Goal: Information Seeking & Learning: Learn about a topic

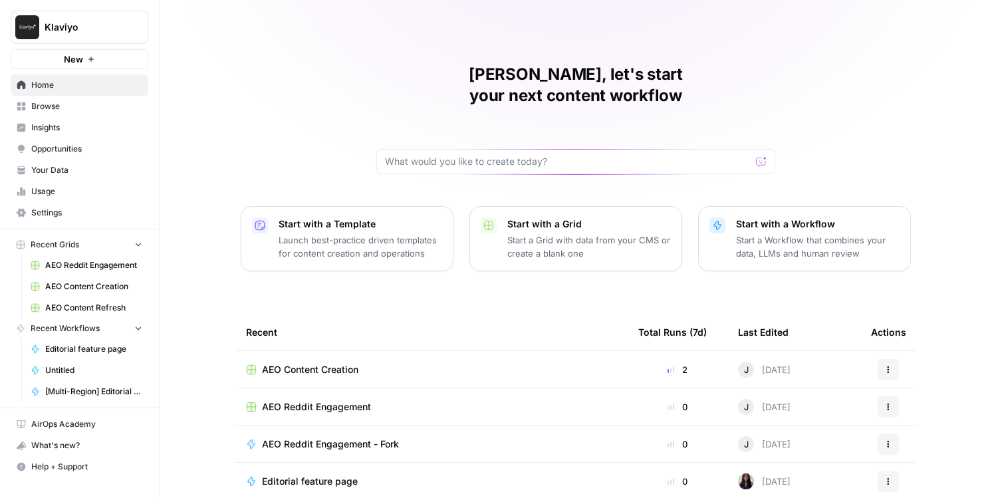
click at [71, 151] on span "Opportunities" at bounding box center [86, 149] width 111 height 12
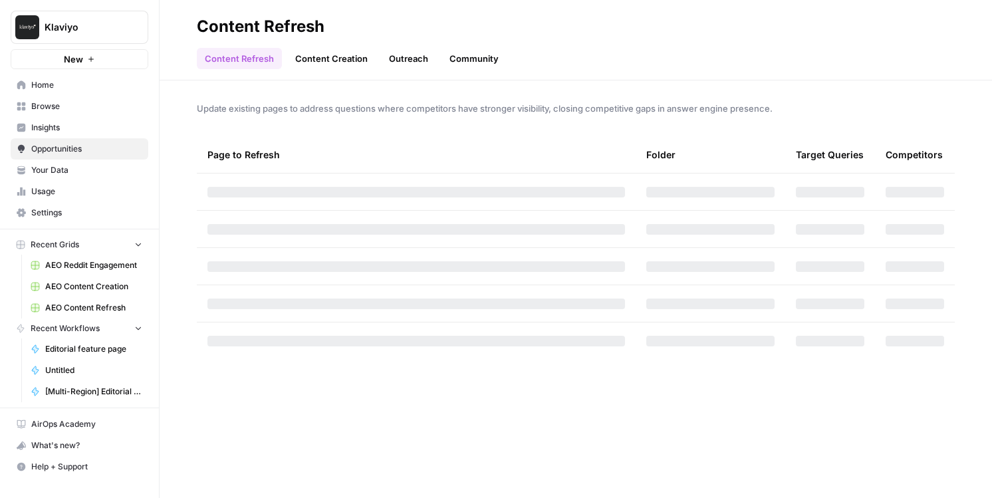
click at [57, 122] on span "Insights" at bounding box center [86, 128] width 111 height 12
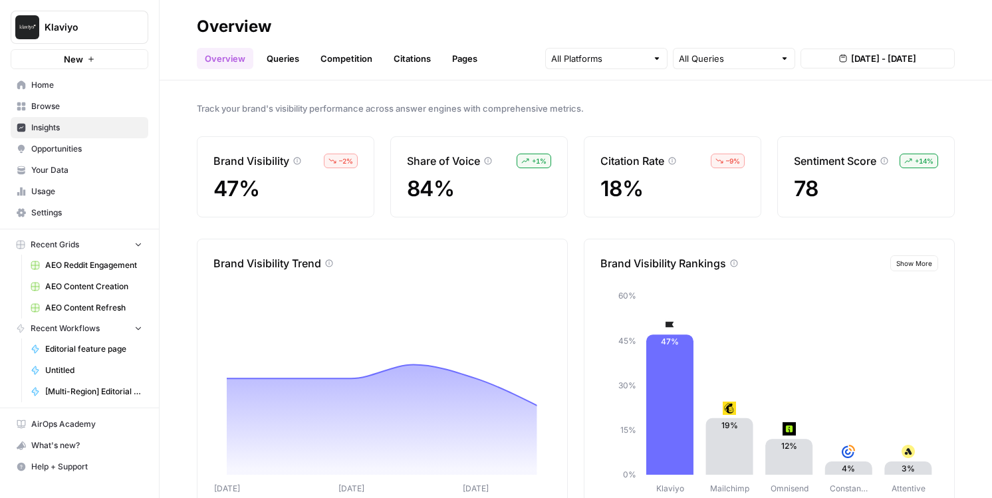
click at [394, 62] on link "Citations" at bounding box center [412, 58] width 53 height 21
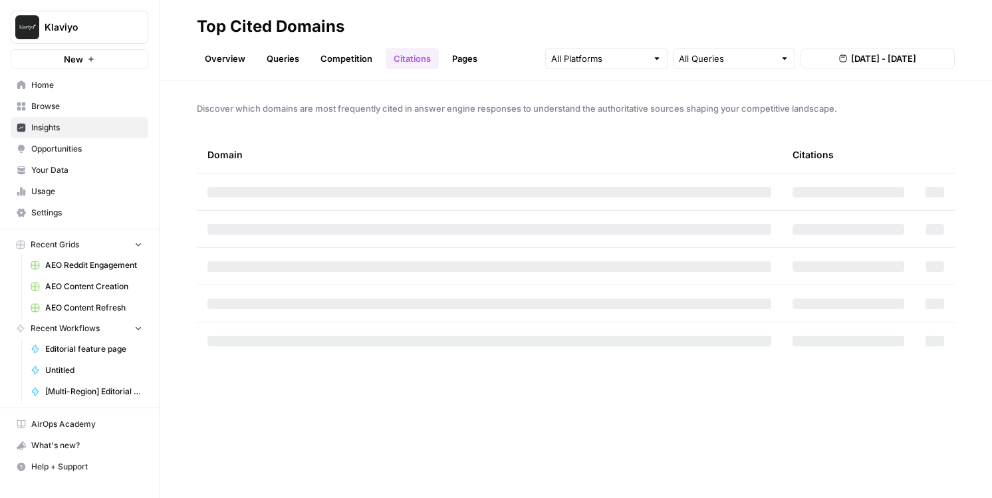
click at [67, 148] on span "Opportunities" at bounding box center [86, 149] width 111 height 12
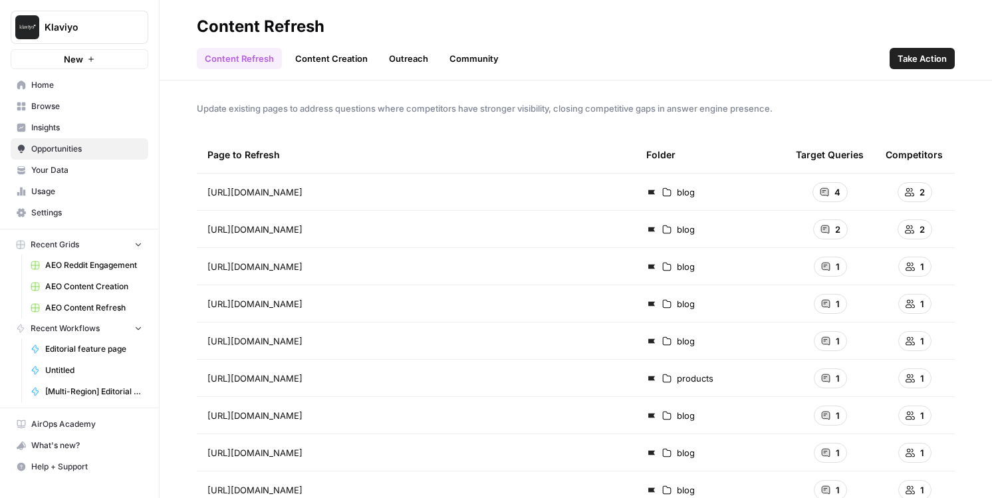
click at [460, 59] on link "Community" at bounding box center [474, 58] width 65 height 21
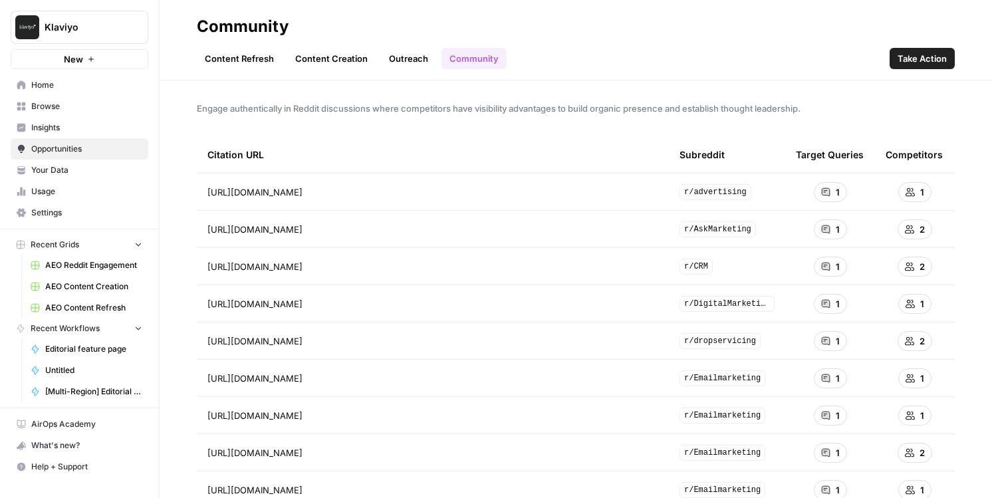
click at [393, 63] on link "Outreach" at bounding box center [408, 58] width 55 height 21
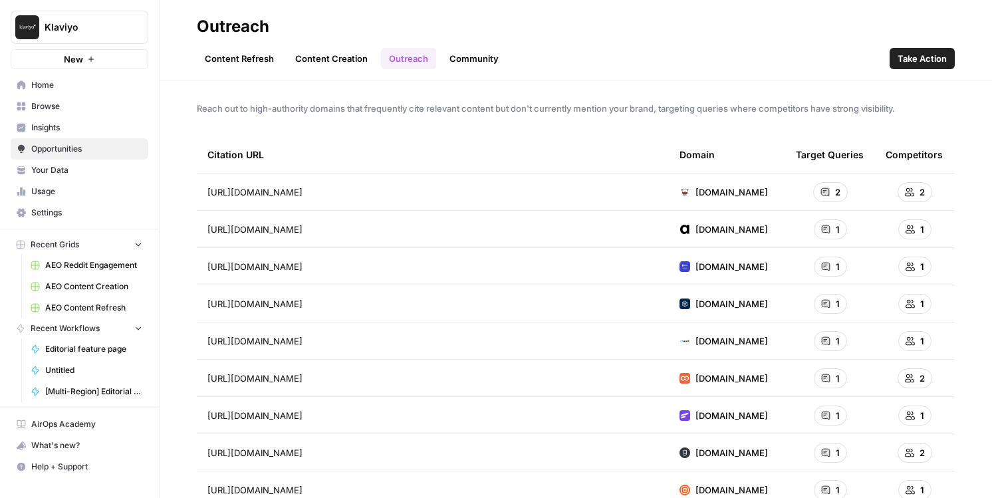
click at [241, 66] on link "Content Refresh" at bounding box center [239, 58] width 85 height 21
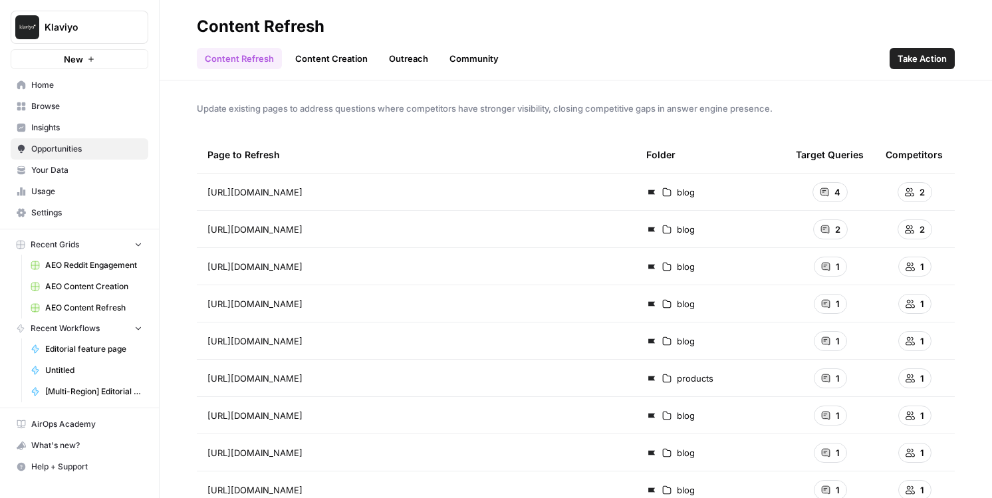
click at [292, 55] on link "Content Creation" at bounding box center [331, 58] width 88 height 21
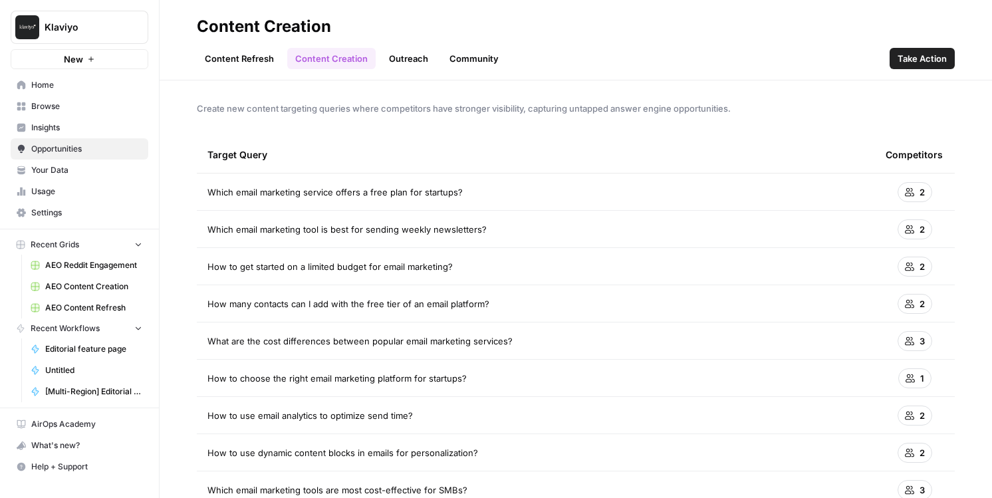
click at [70, 119] on link "Insights" at bounding box center [80, 127] width 138 height 21
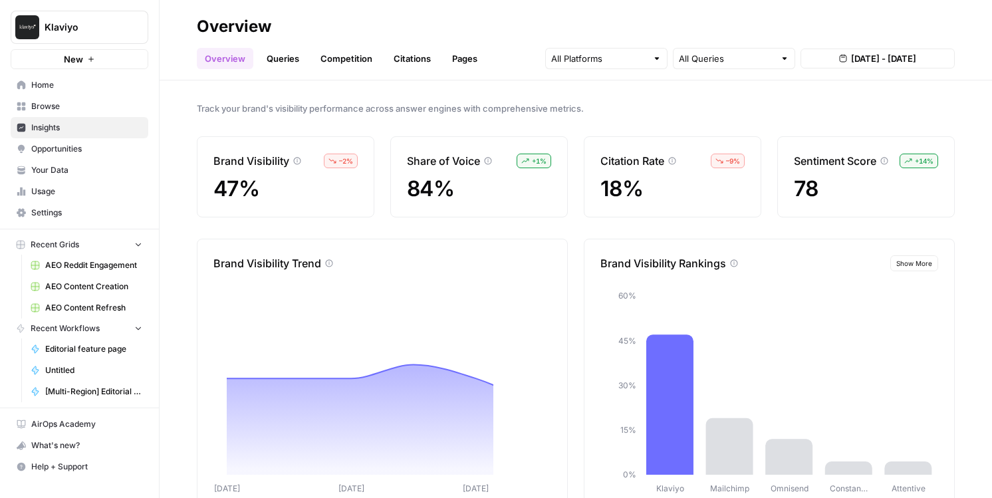
click at [352, 52] on link "Competition" at bounding box center [347, 58] width 68 height 21
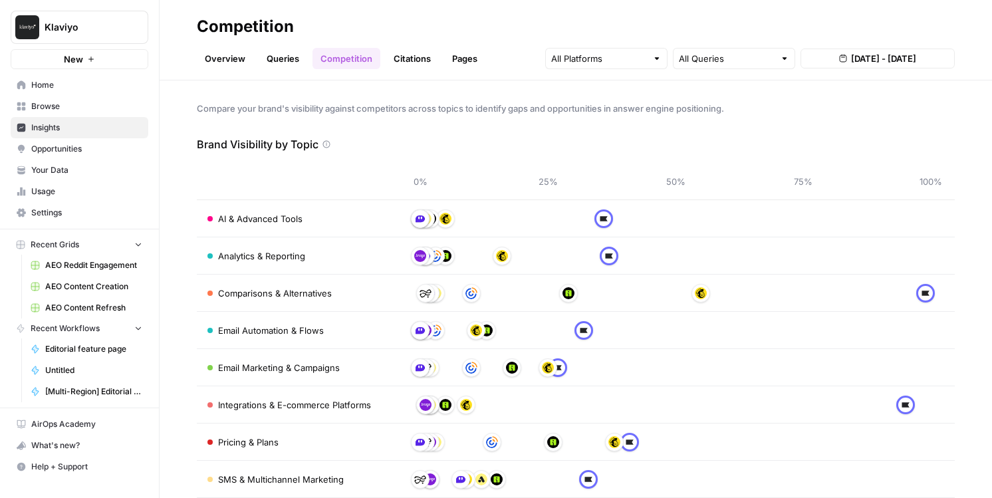
click at [356, 215] on div "AI & Advanced Tools" at bounding box center [297, 218] width 178 height 13
click at [414, 61] on link "Citations" at bounding box center [412, 58] width 53 height 21
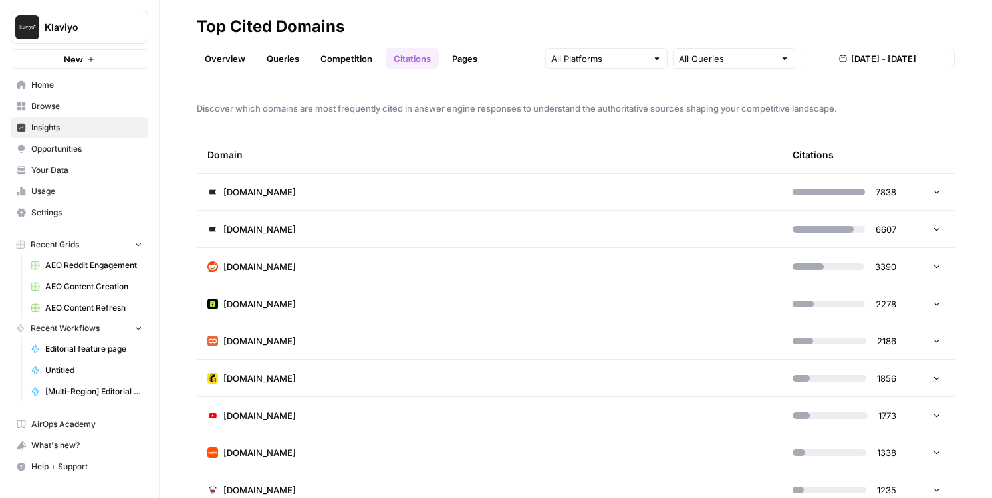
click at [282, 65] on link "Queries" at bounding box center [283, 58] width 49 height 21
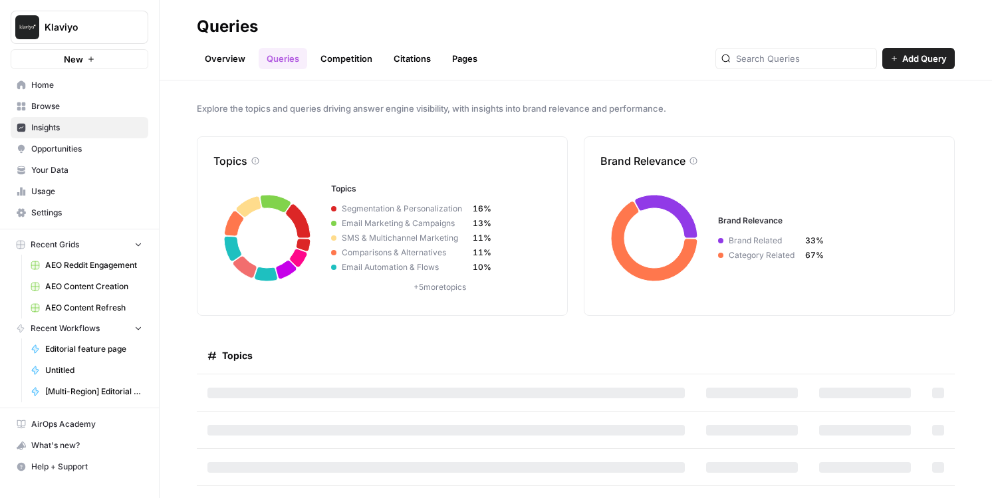
click at [426, 62] on link "Citations" at bounding box center [412, 58] width 53 height 21
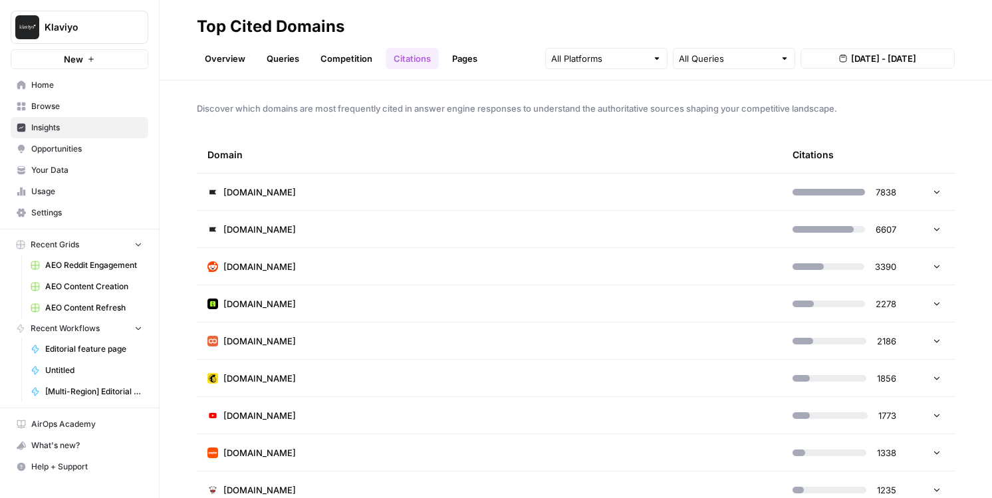
click at [417, 180] on td "[DOMAIN_NAME]" at bounding box center [489, 192] width 585 height 37
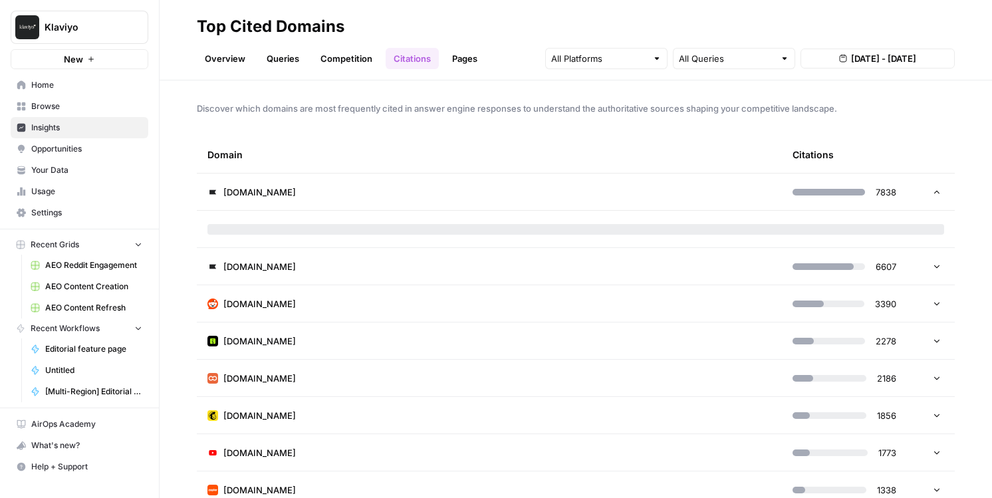
click at [417, 180] on td "[DOMAIN_NAME]" at bounding box center [489, 192] width 585 height 37
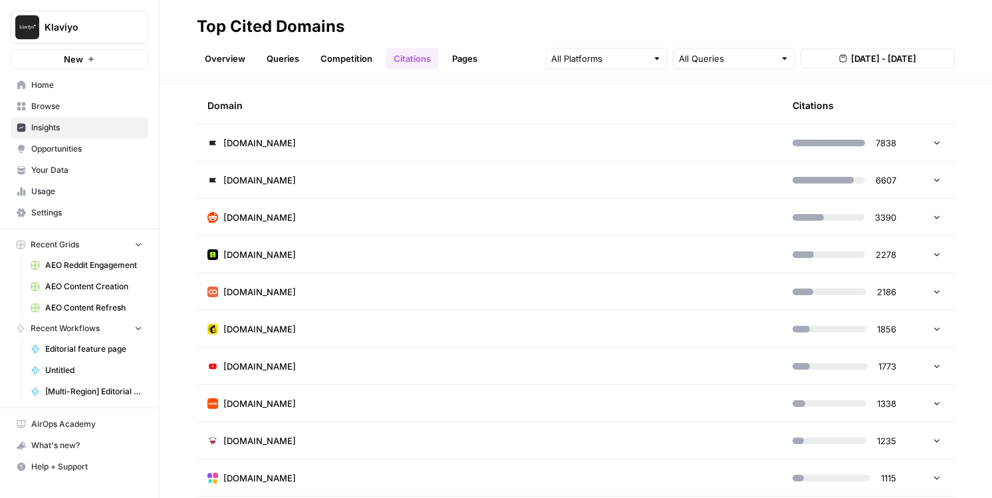
scroll to position [76, 0]
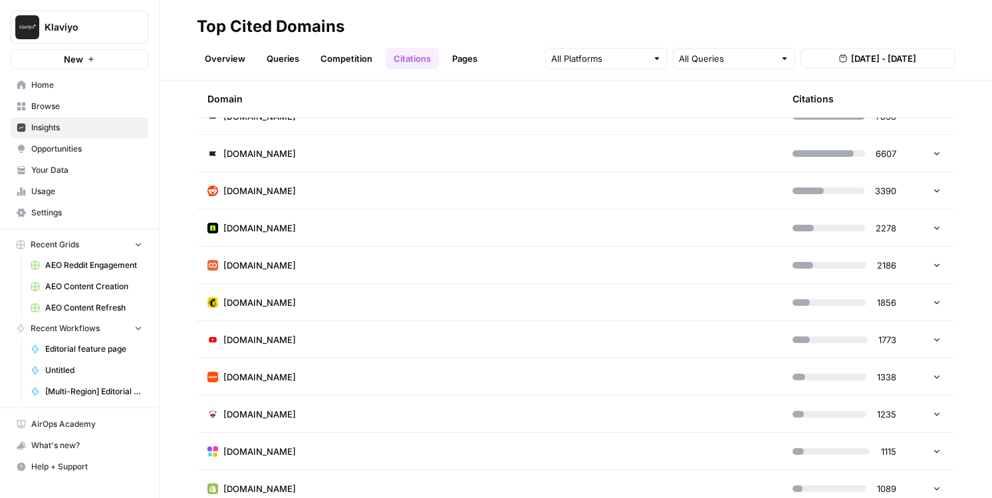
click at [416, 262] on td "[DOMAIN_NAME]" at bounding box center [489, 265] width 585 height 37
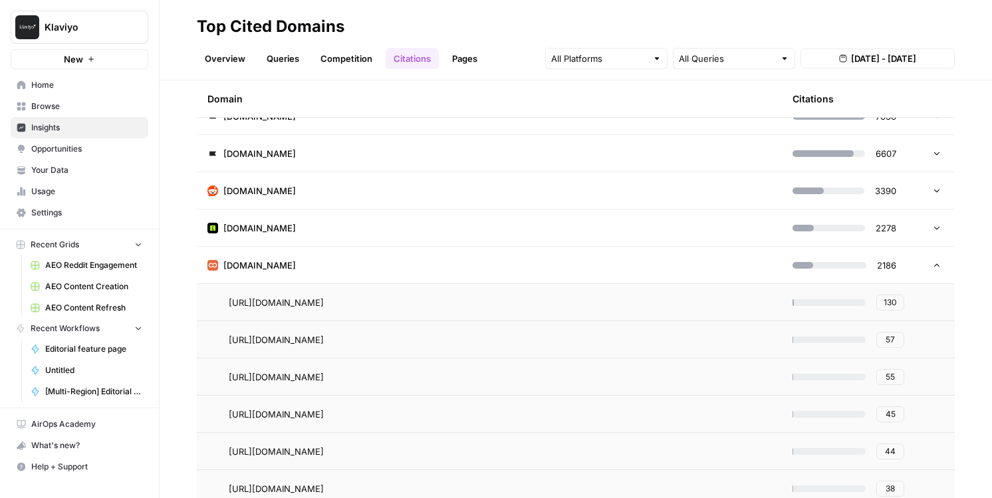
click at [885, 300] on span "130" at bounding box center [890, 303] width 13 height 12
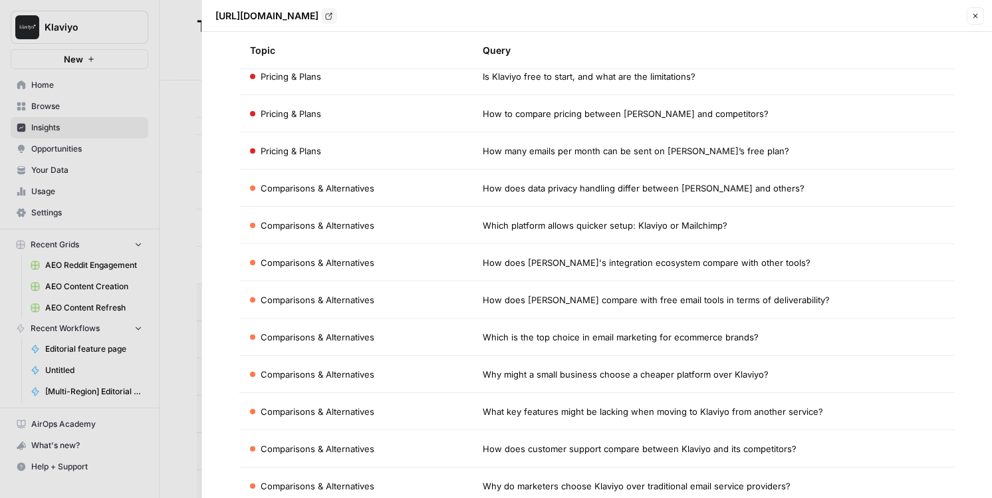
scroll to position [0, 0]
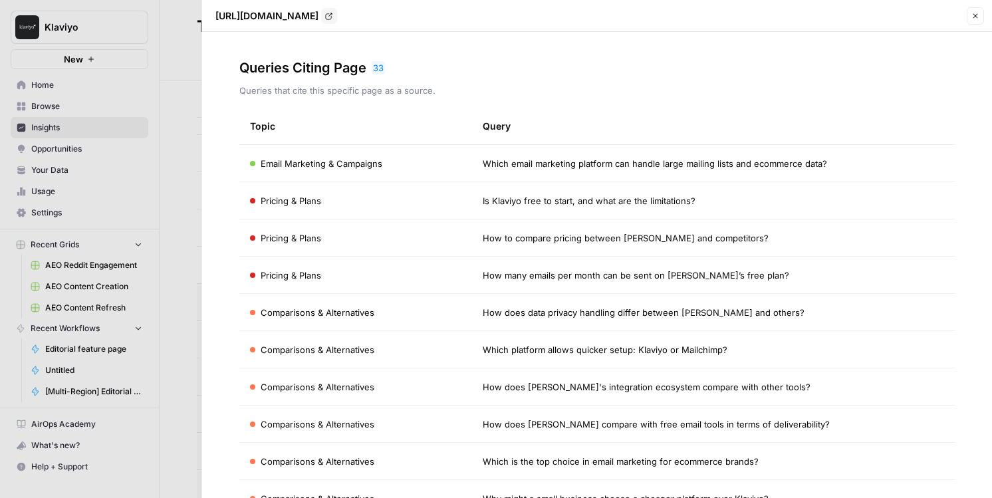
click at [182, 277] on div at bounding box center [496, 249] width 992 height 498
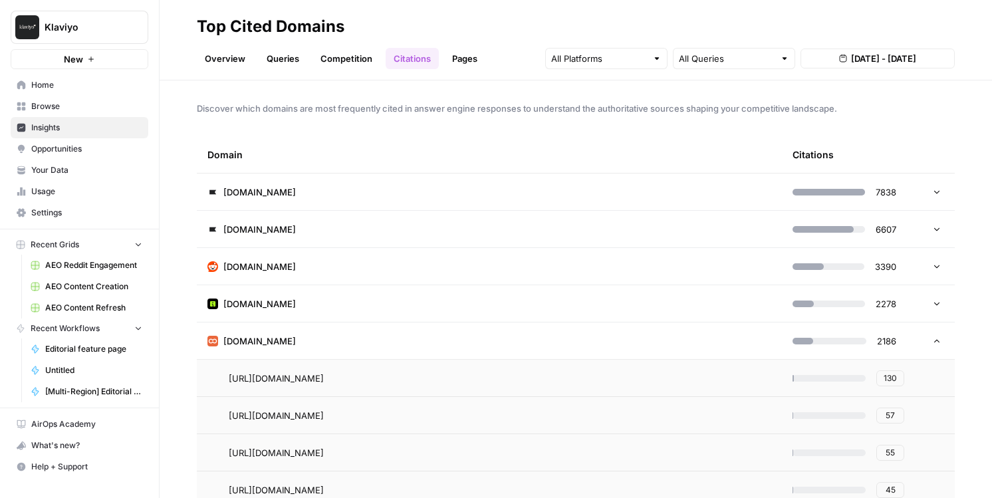
click at [500, 343] on td "[DOMAIN_NAME]" at bounding box center [489, 341] width 585 height 37
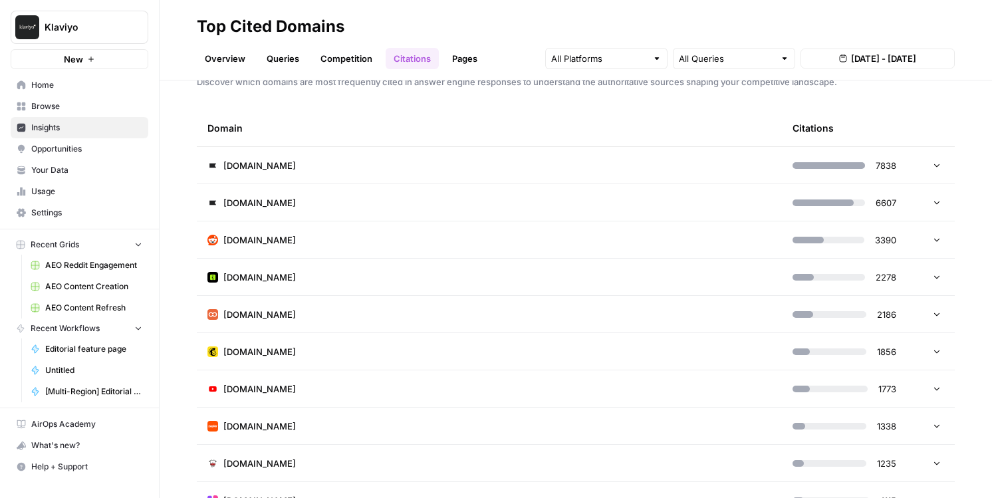
scroll to position [49, 0]
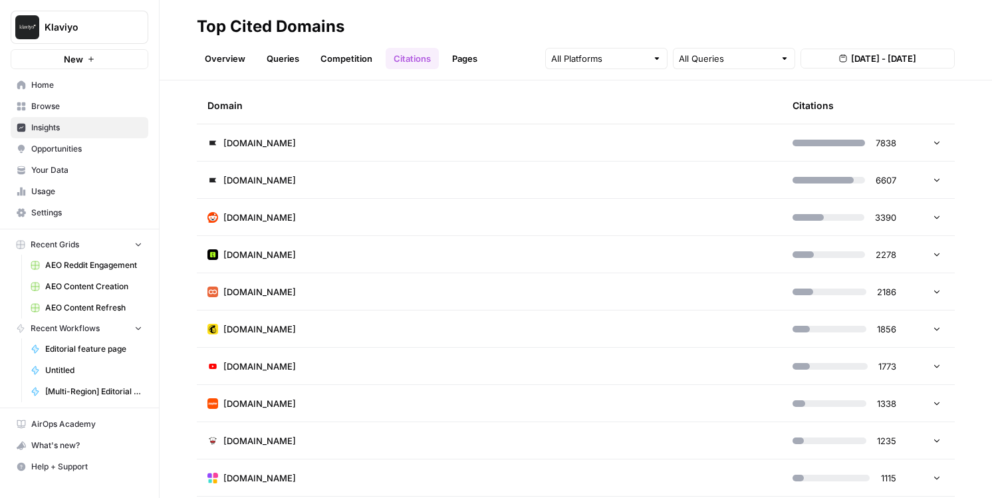
click at [355, 304] on td "[DOMAIN_NAME]" at bounding box center [489, 291] width 585 height 37
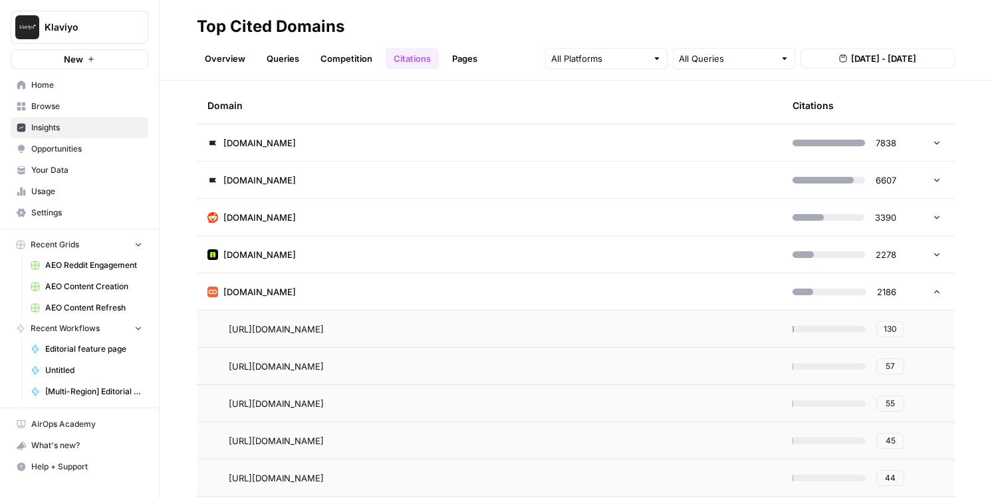
click at [358, 293] on td "[DOMAIN_NAME]" at bounding box center [489, 291] width 585 height 37
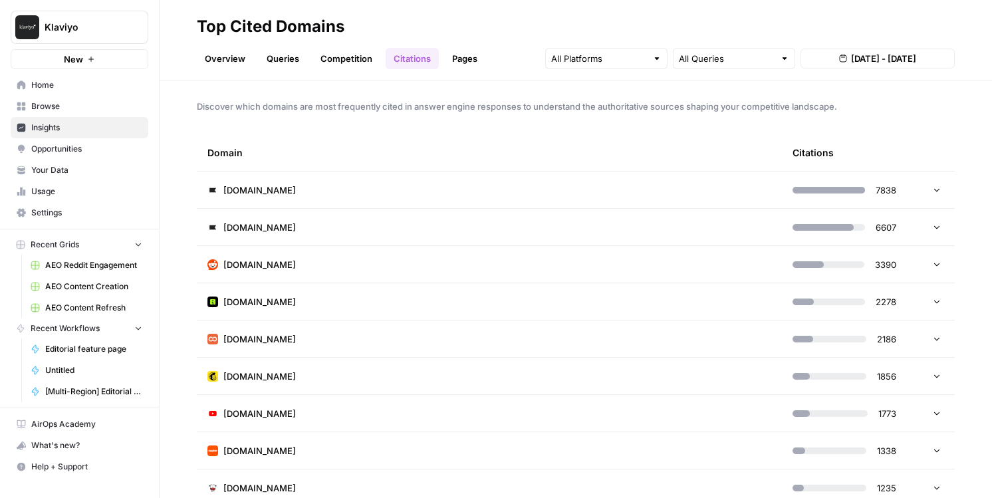
scroll to position [0, 0]
click at [596, 67] on div at bounding box center [606, 58] width 122 height 21
click at [603, 17] on h2 "Top Cited Domains" at bounding box center [576, 26] width 758 height 21
click at [213, 52] on link "Overview" at bounding box center [225, 58] width 57 height 21
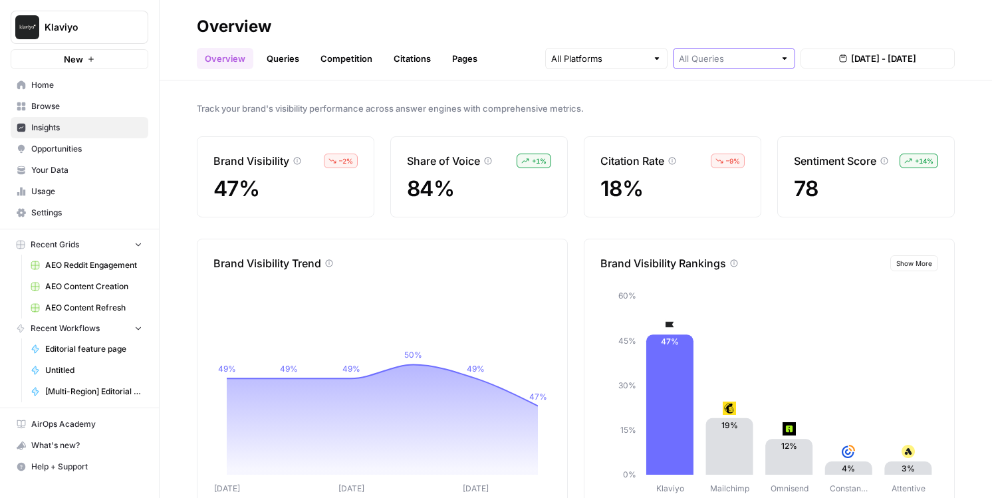
click at [720, 61] on input "text" at bounding box center [727, 58] width 96 height 13
type input "All Queries"
click at [592, 54] on input "text" at bounding box center [599, 58] width 96 height 13
click at [511, 65] on div "Overview Queries Competition Citations Pages All Queries [DATE] - [DATE]" at bounding box center [576, 53] width 758 height 32
click at [609, 58] on input "text" at bounding box center [599, 58] width 96 height 13
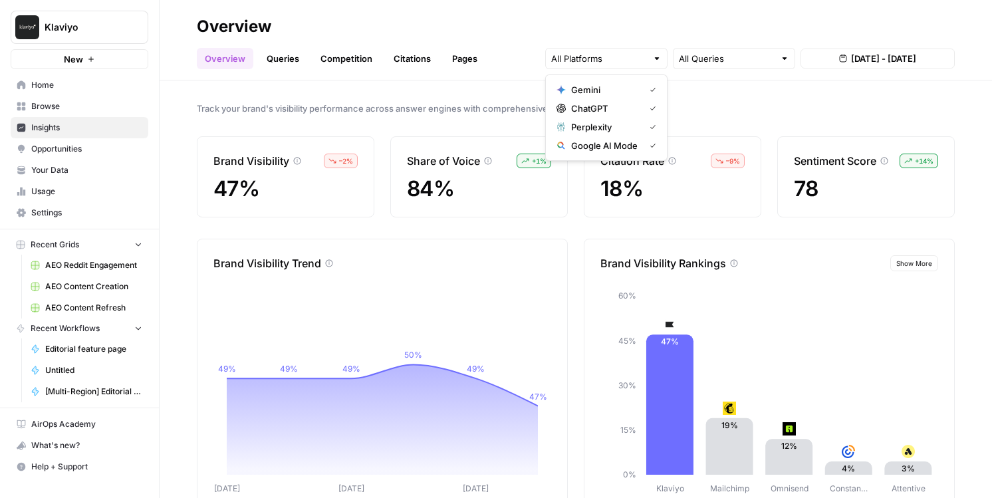
click at [388, 214] on div "Brand Visibility – 2 % 47% Share of Voice + 1 % 84% Citation Rate – 9 % 18% Sen…" at bounding box center [576, 176] width 758 height 81
click at [569, 63] on input "text" at bounding box center [599, 58] width 96 height 13
click at [622, 122] on span "Perplexity" at bounding box center [605, 126] width 68 height 13
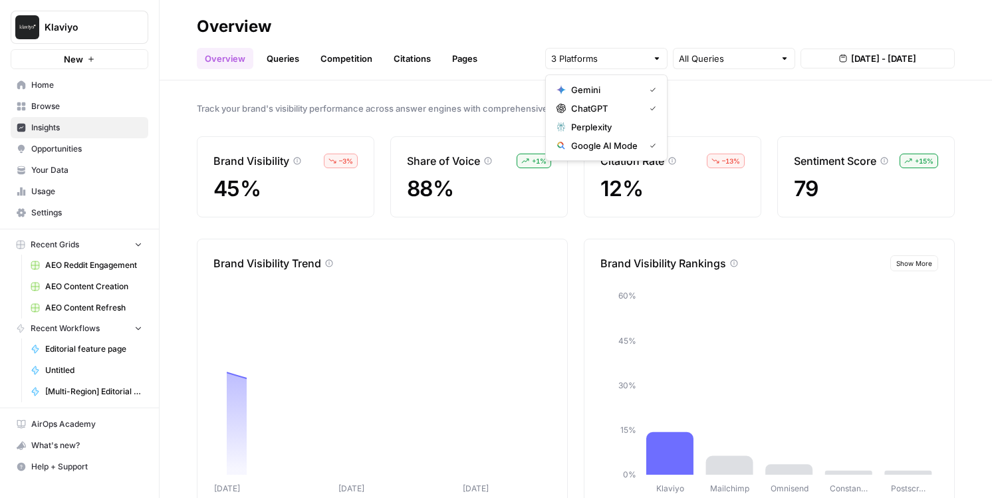
click at [619, 95] on span "Gemini" at bounding box center [605, 89] width 68 height 13
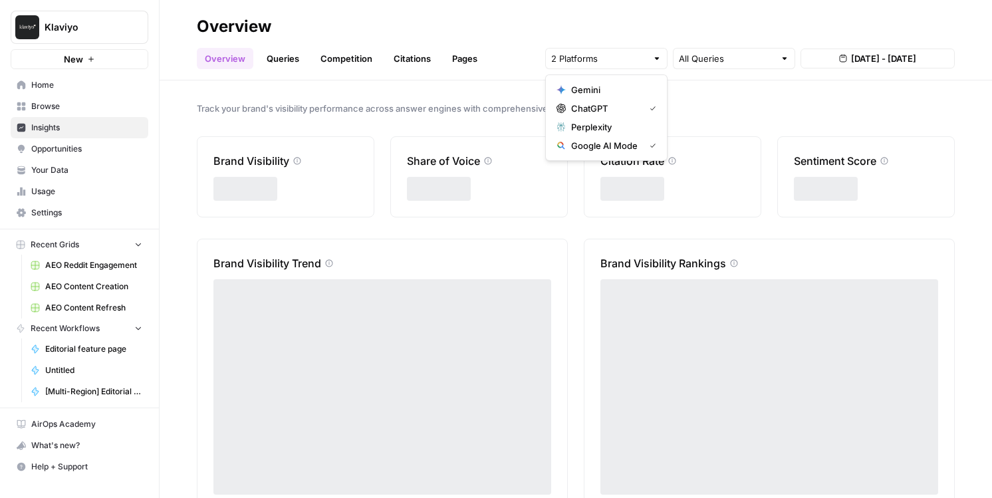
click at [619, 104] on span "ChatGPT" at bounding box center [605, 108] width 68 height 13
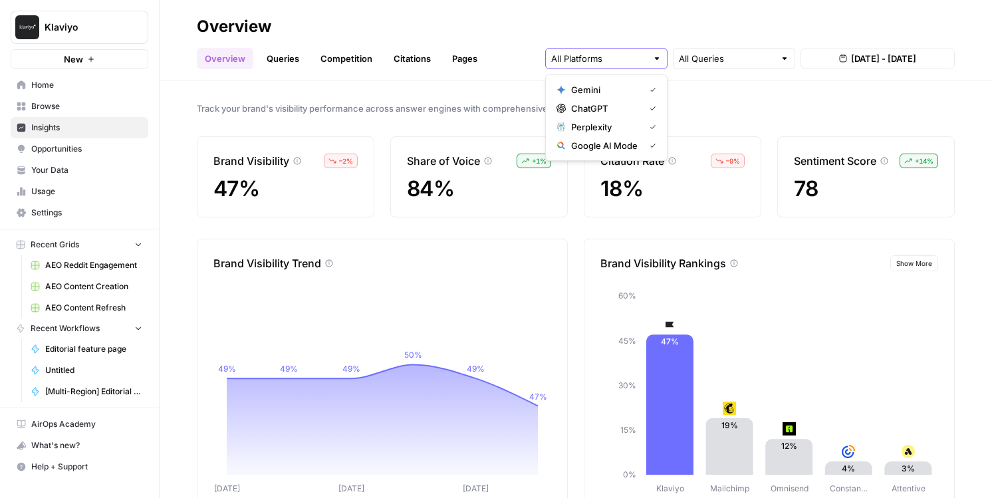
click at [616, 59] on input "text" at bounding box center [599, 58] width 96 height 13
click at [706, 63] on input "text" at bounding box center [727, 58] width 96 height 13
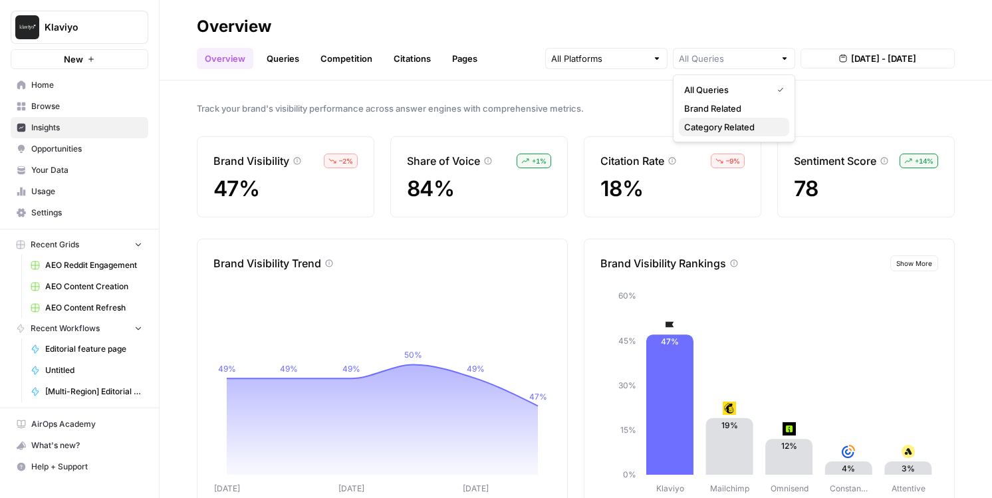
click at [696, 124] on span "Category Related" at bounding box center [731, 126] width 94 height 13
type input "Category Related"
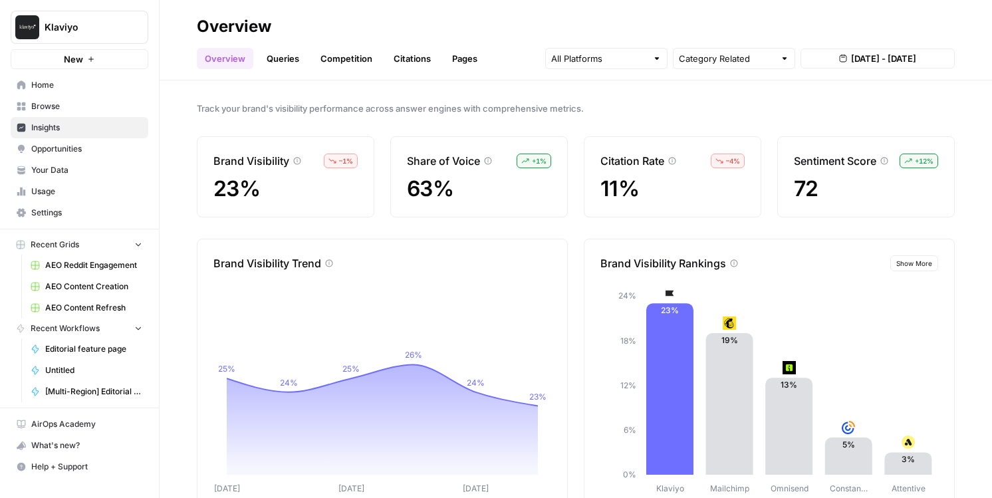
click at [288, 60] on link "Queries" at bounding box center [283, 58] width 49 height 21
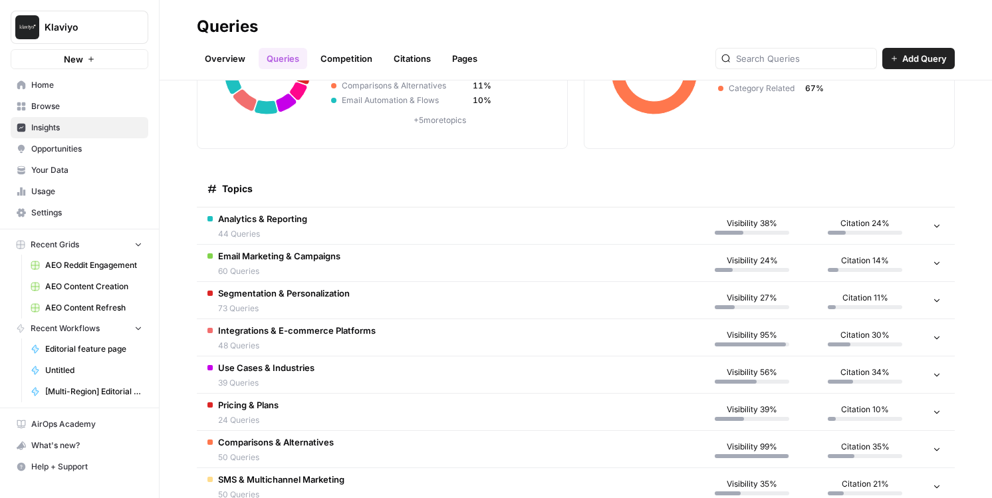
scroll to position [181, 0]
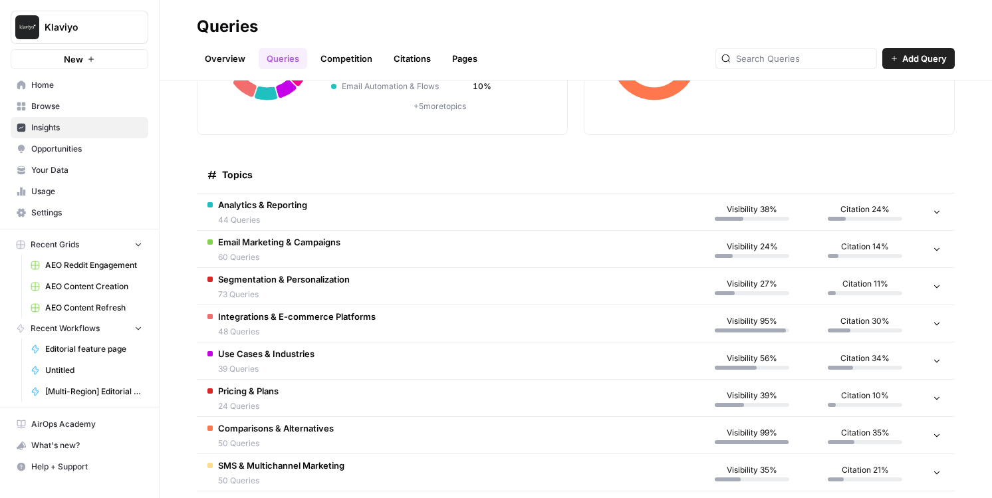
click at [419, 251] on td "Email Marketing & Campaigns 60 Queries" at bounding box center [446, 249] width 499 height 37
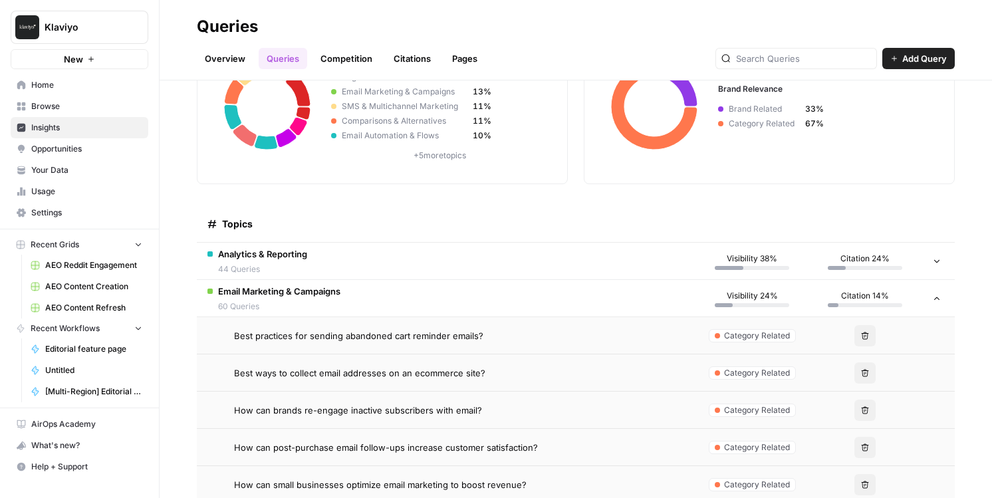
scroll to position [128, 0]
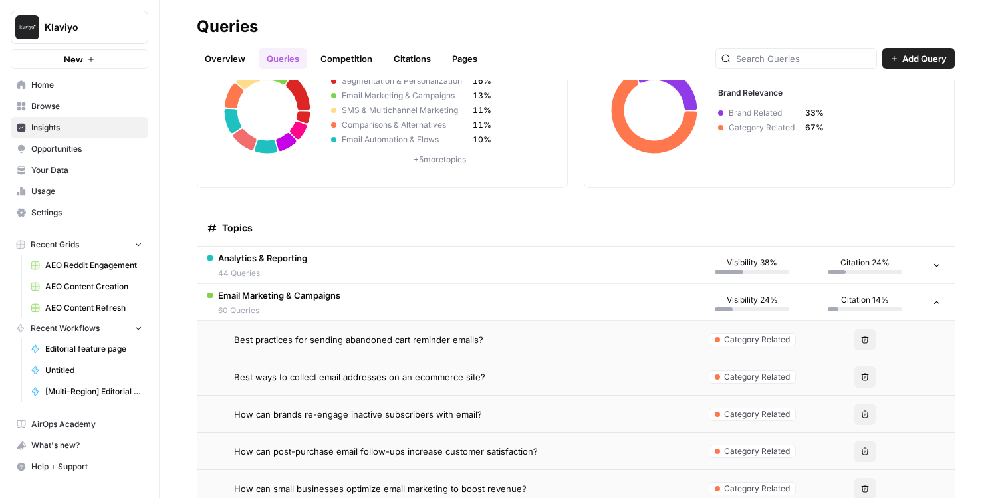
click at [637, 305] on td "Email Marketing & Campaigns 60 Queries" at bounding box center [446, 302] width 499 height 37
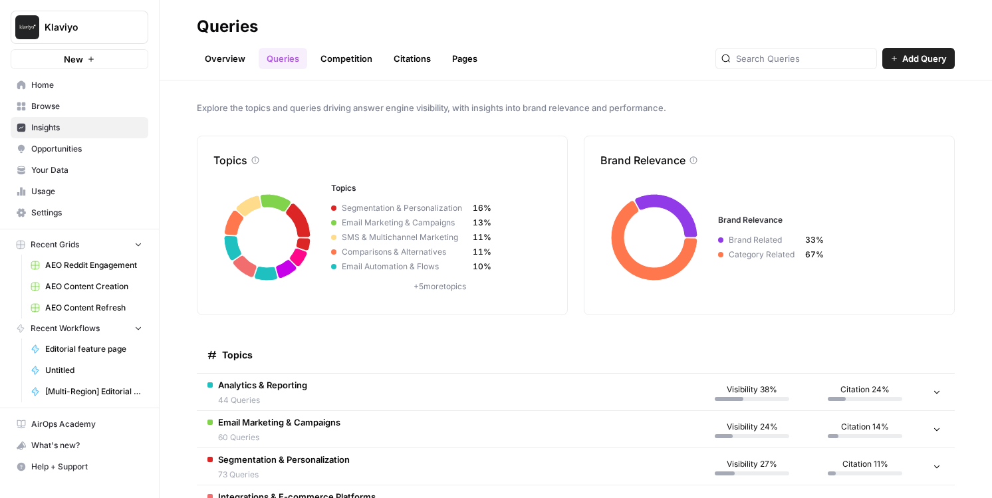
scroll to position [0, 0]
click at [355, 50] on link "Competition" at bounding box center [347, 58] width 68 height 21
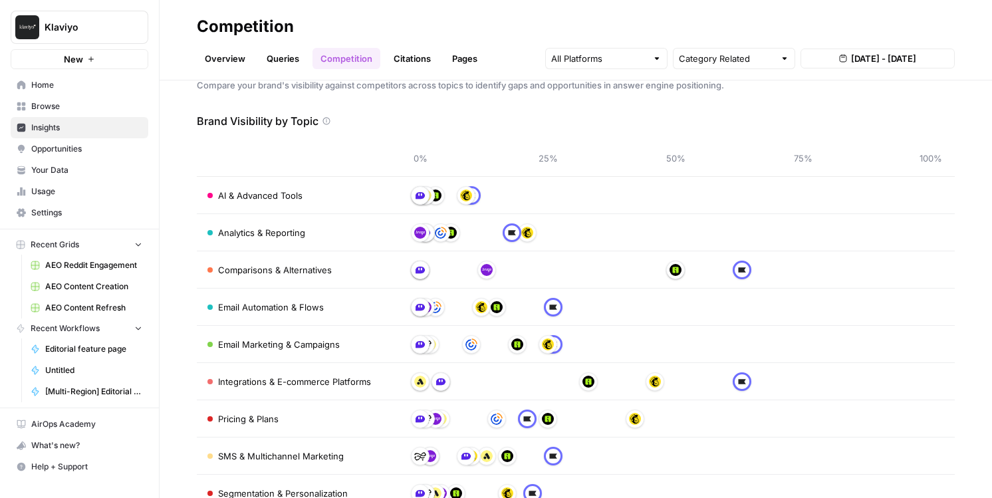
scroll to position [25, 0]
click at [689, 59] on input "text" at bounding box center [727, 58] width 96 height 13
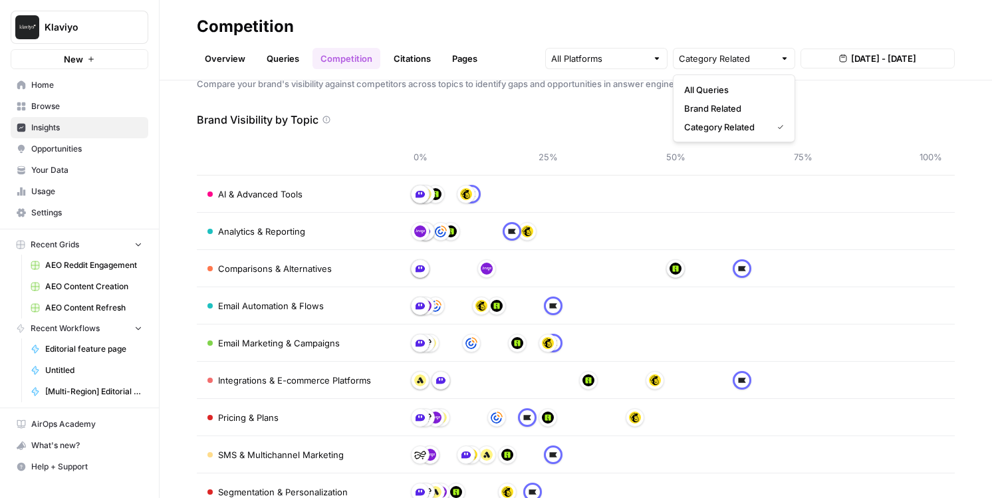
type input "Category Related"
click at [619, 127] on div "Brand Visibility by Topic" at bounding box center [576, 120] width 758 height 16
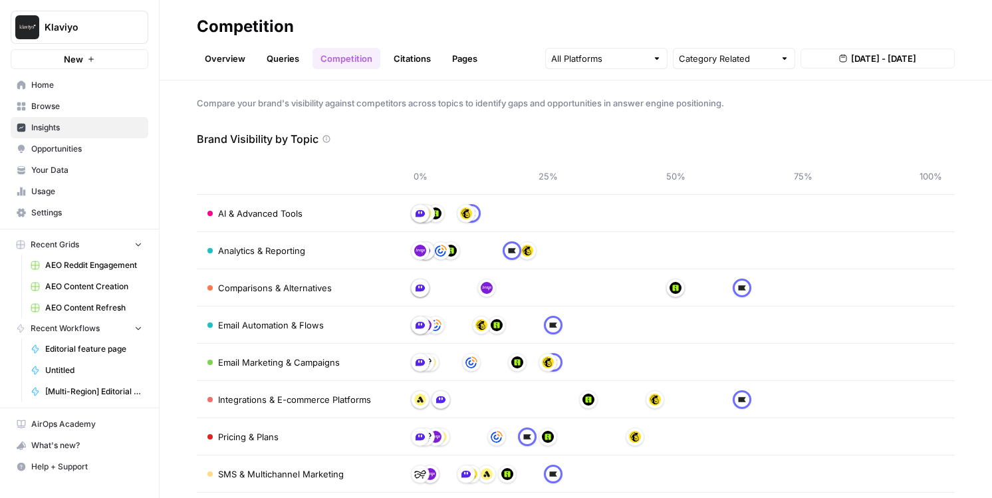
scroll to position [0, 0]
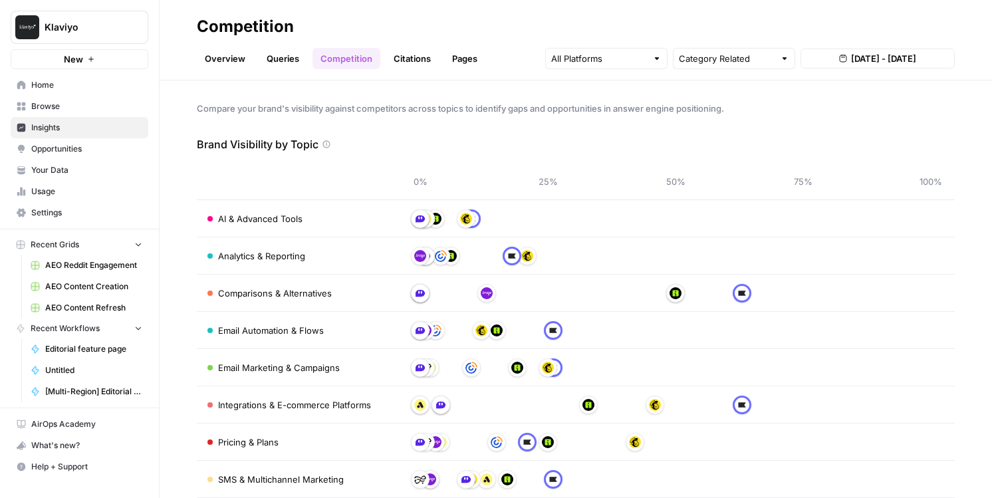
click at [402, 58] on link "Citations" at bounding box center [412, 58] width 53 height 21
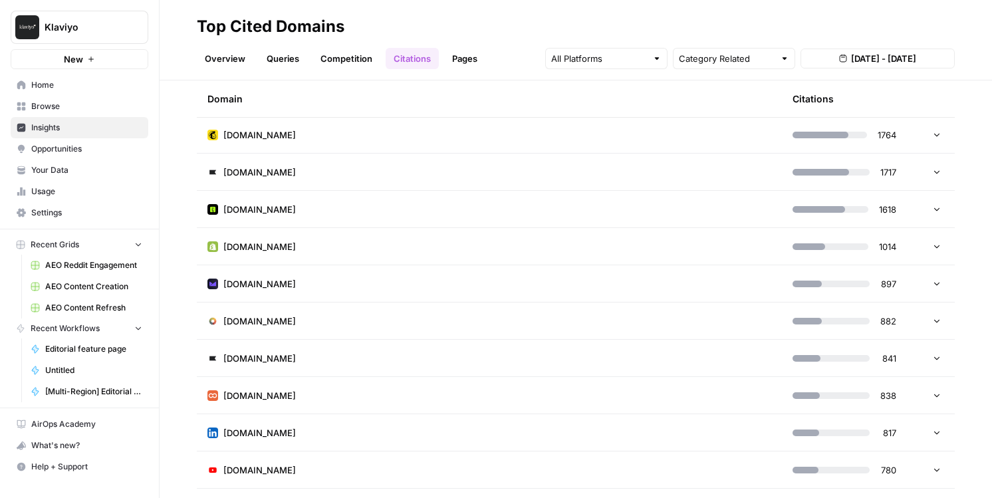
scroll to position [95, 0]
click at [545, 392] on td "[DOMAIN_NAME]" at bounding box center [489, 394] width 585 height 37
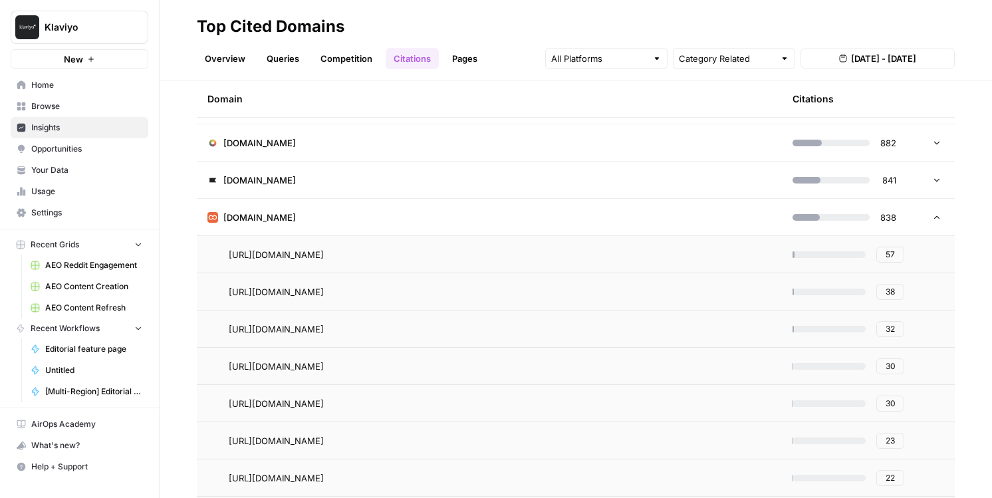
scroll to position [274, 0]
click at [591, 225] on td "[DOMAIN_NAME]" at bounding box center [489, 216] width 585 height 37
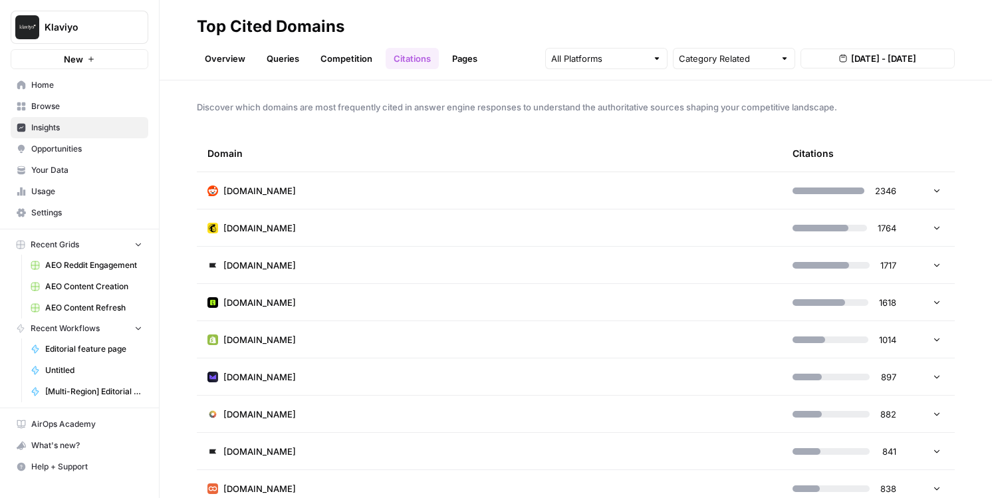
scroll to position [0, 0]
click at [606, 202] on td "[DOMAIN_NAME]" at bounding box center [489, 192] width 585 height 37
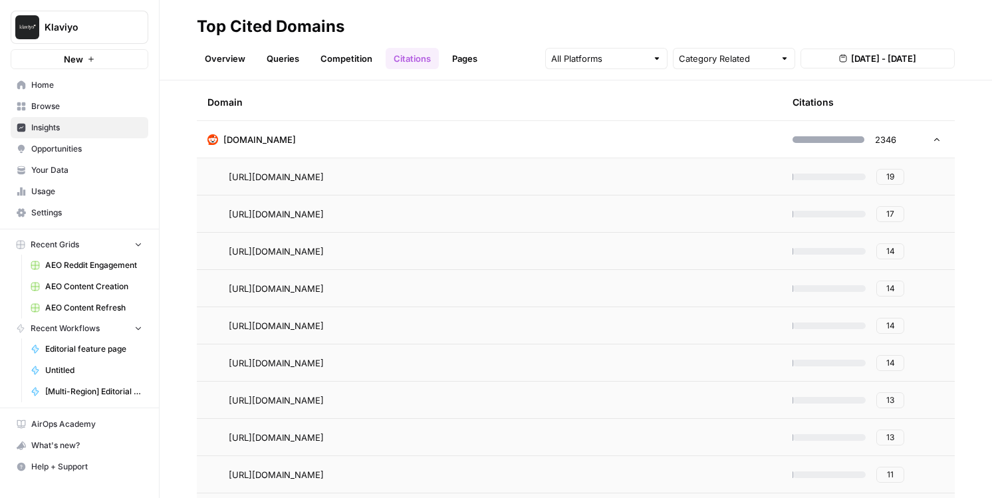
scroll to position [67, 0]
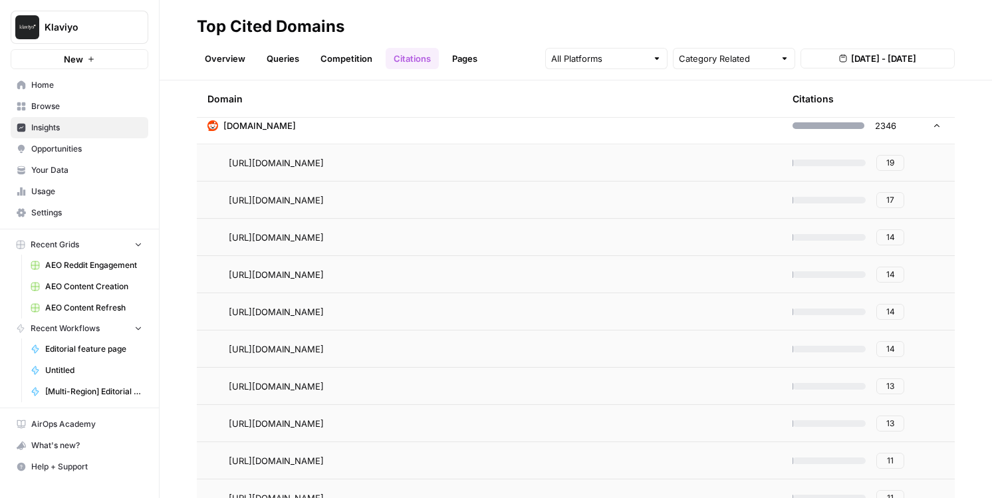
click at [884, 166] on button "19" at bounding box center [891, 163] width 28 height 16
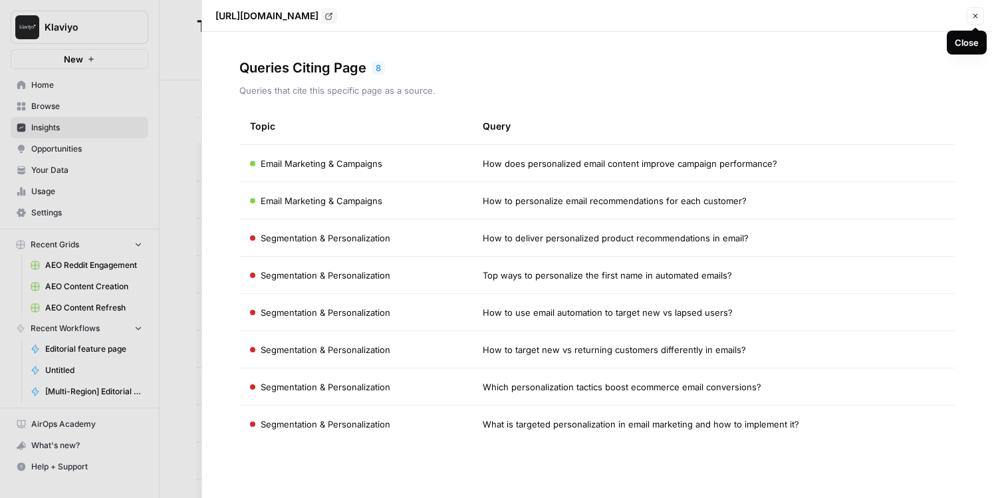
click at [970, 21] on button "Close" at bounding box center [975, 15] width 17 height 17
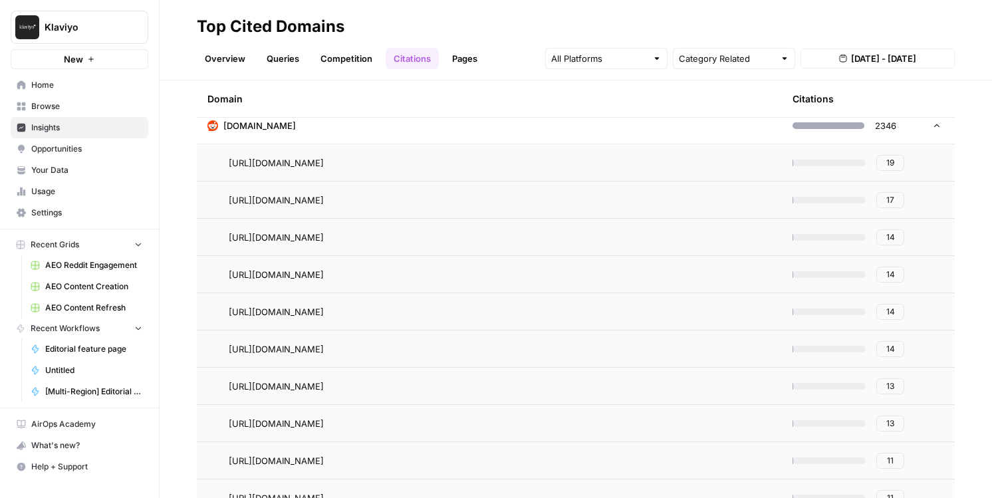
scroll to position [78, 0]
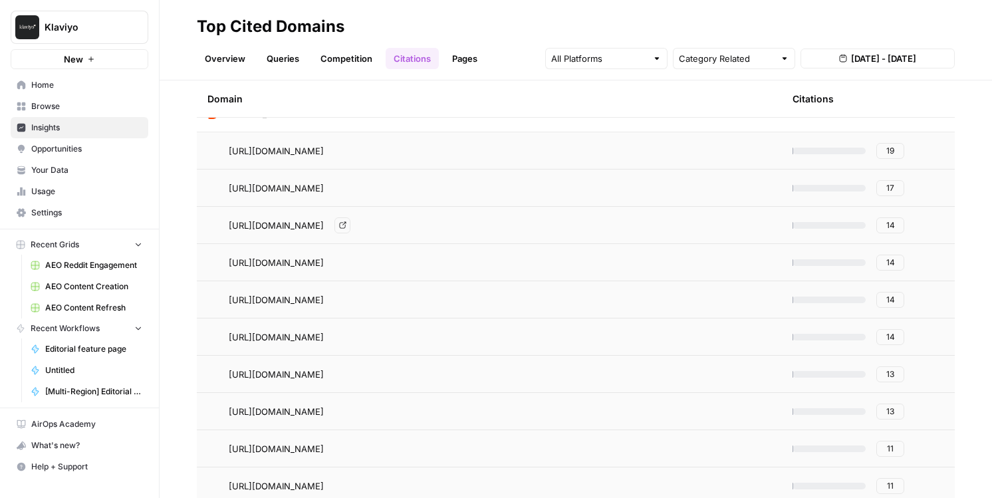
drag, startPoint x: 335, startPoint y: 224, endPoint x: 378, endPoint y: 227, distance: 43.4
click at [324, 227] on span "[URL][DOMAIN_NAME]" at bounding box center [276, 225] width 95 height 13
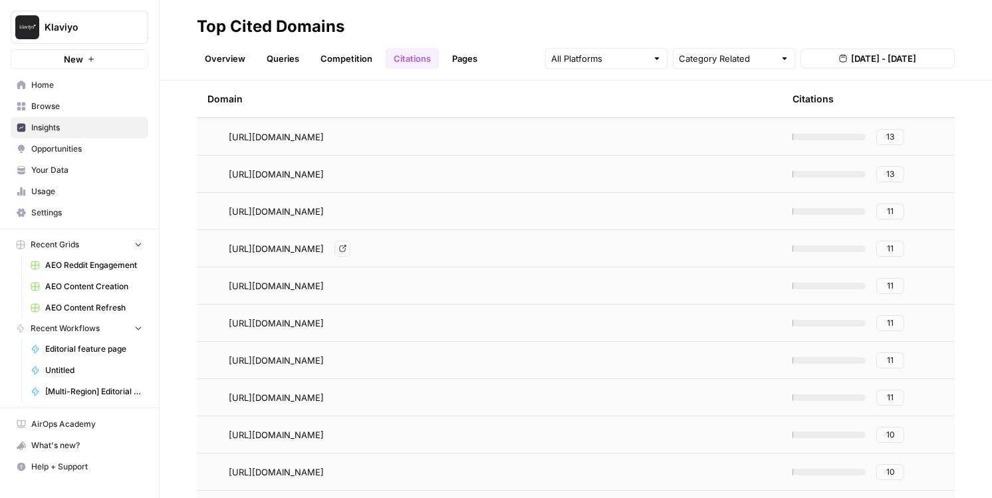
scroll to position [465, 0]
drag, startPoint x: 358, startPoint y: 283, endPoint x: 271, endPoint y: 287, distance: 86.6
click at [271, 287] on span "[URL][DOMAIN_NAME]" at bounding box center [276, 285] width 95 height 13
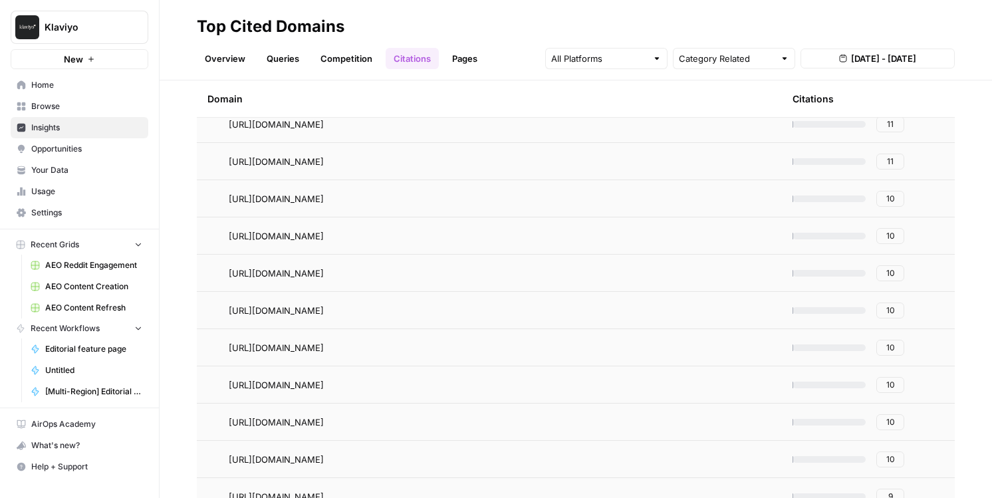
scroll to position [449, 0]
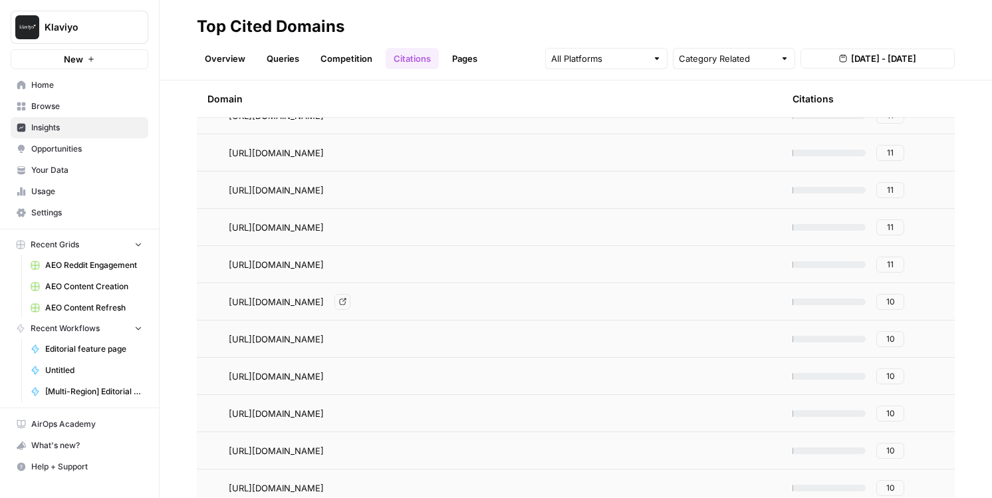
drag, startPoint x: 356, startPoint y: 301, endPoint x: 231, endPoint y: 301, distance: 125.1
click at [231, 301] on span "[URL][DOMAIN_NAME]" at bounding box center [276, 301] width 95 height 13
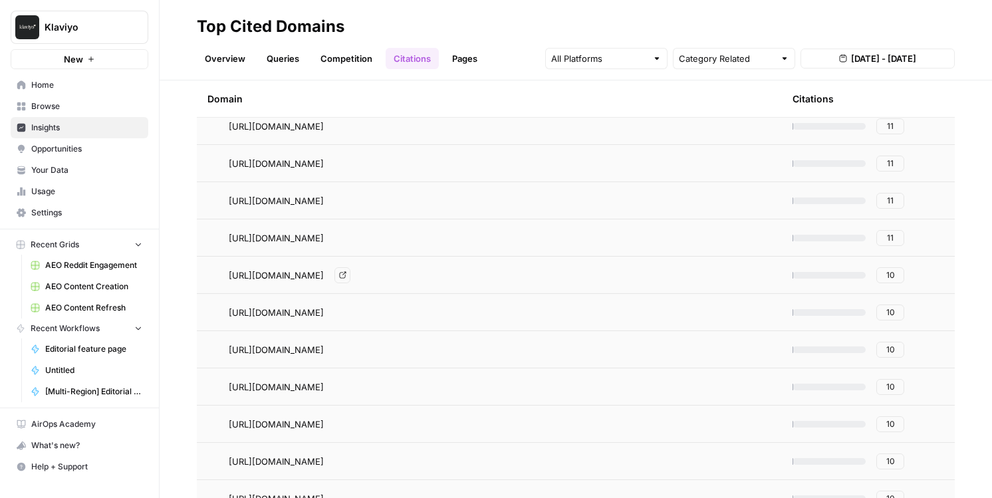
scroll to position [484, 0]
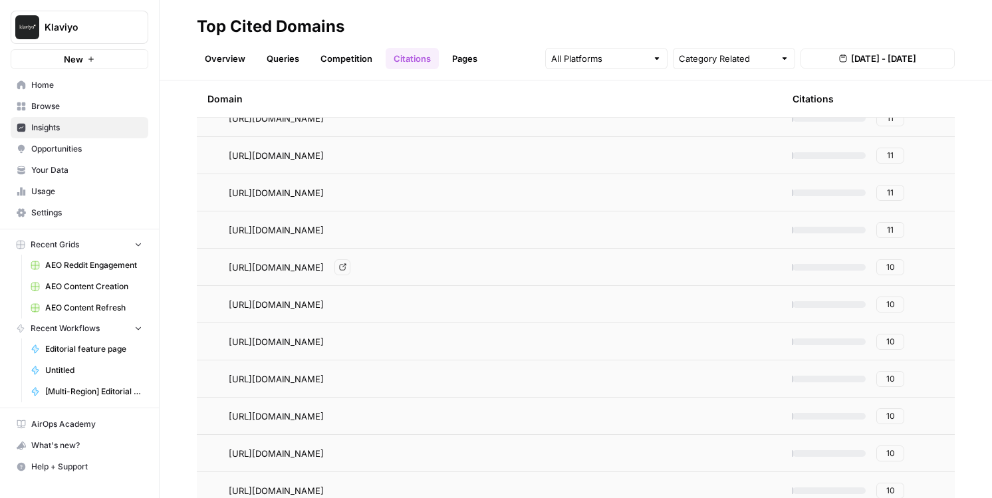
click at [695, 270] on div "[URL][DOMAIN_NAME] Go to page" at bounding box center [500, 267] width 543 height 16
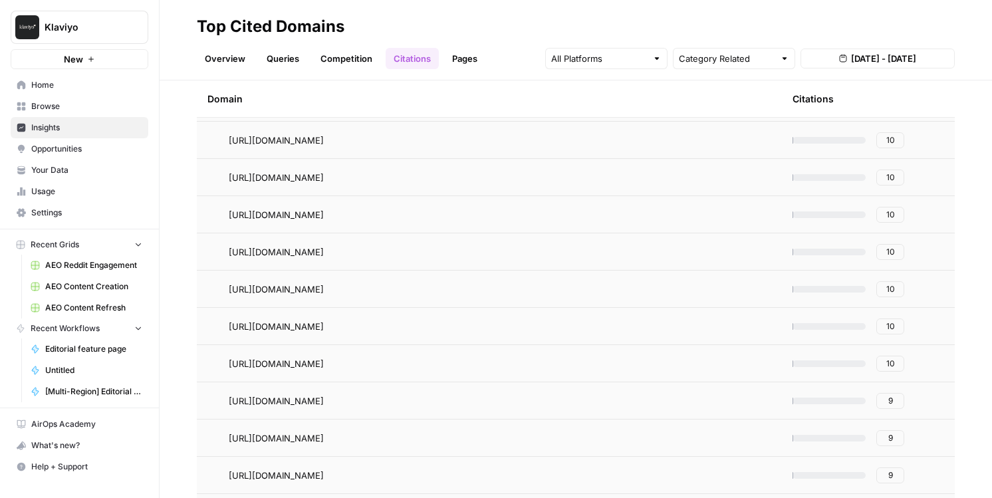
scroll to position [0, 0]
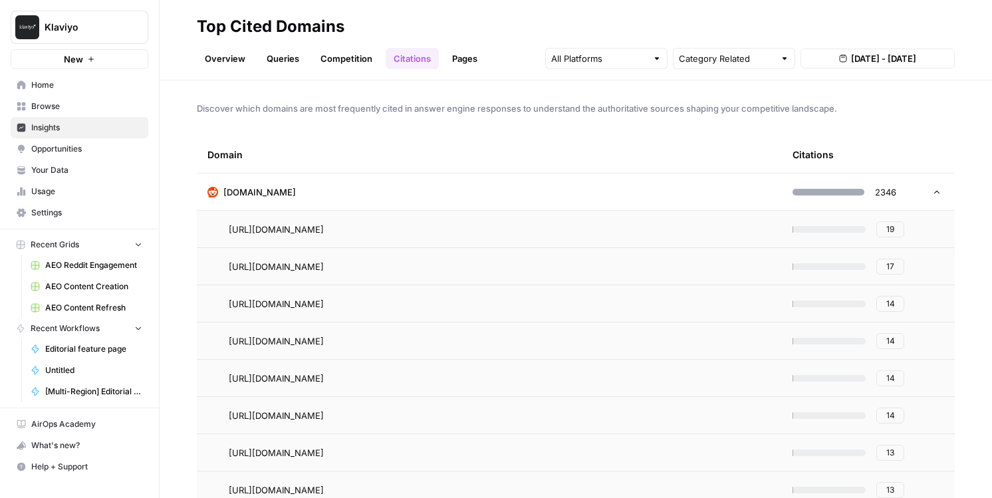
click at [928, 186] on td at bounding box center [935, 192] width 40 height 37
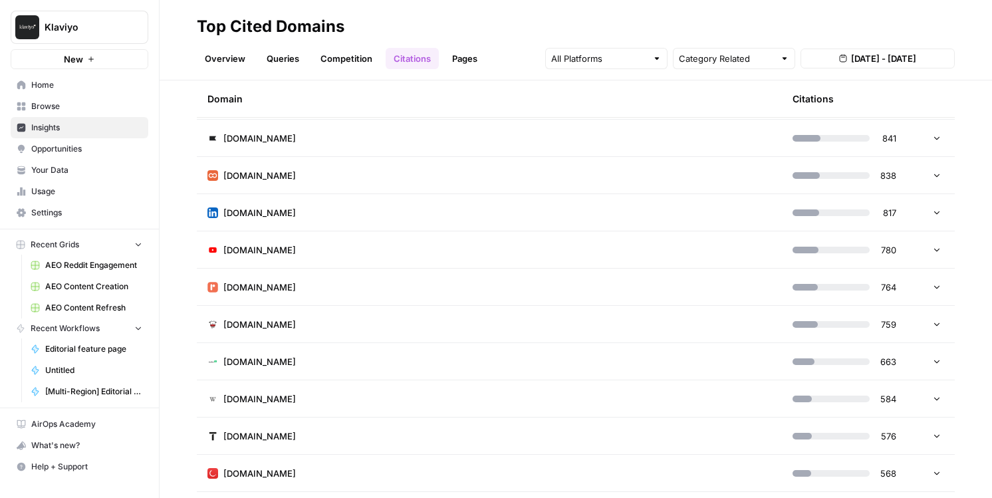
scroll to position [314, 0]
click at [934, 249] on icon at bounding box center [937, 249] width 9 height 9
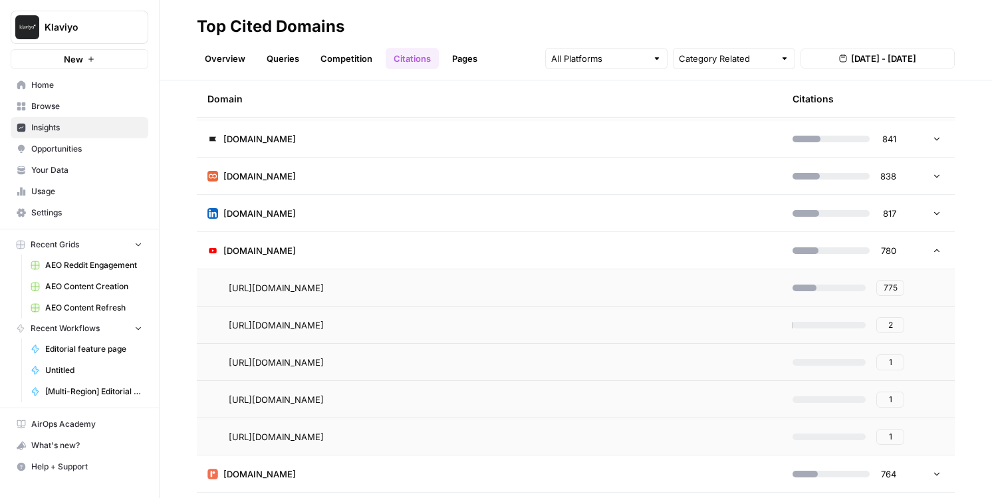
drag, startPoint x: 363, startPoint y: 286, endPoint x: 214, endPoint y: 293, distance: 148.5
click at [214, 293] on div "[URL][DOMAIN_NAME]" at bounding box center [490, 287] width 564 height 13
click at [893, 286] on span "775" at bounding box center [891, 288] width 14 height 12
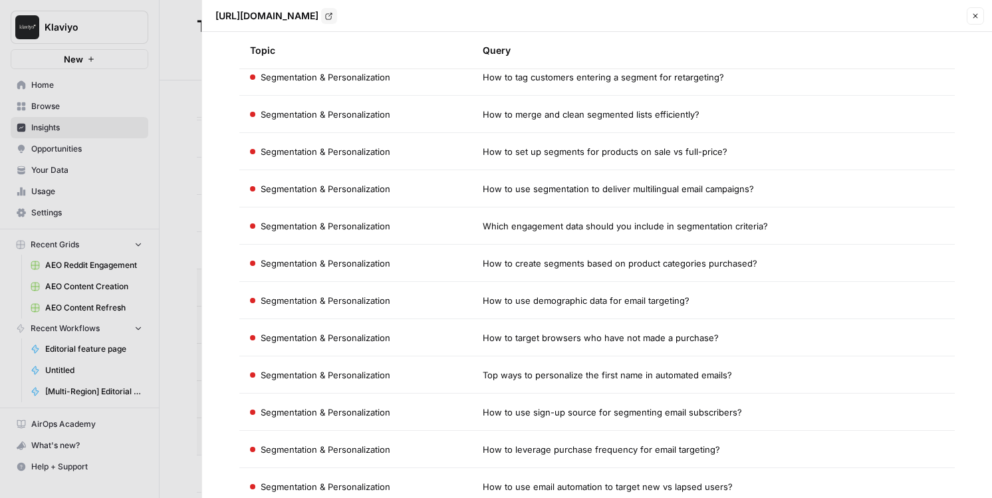
scroll to position [2442, 0]
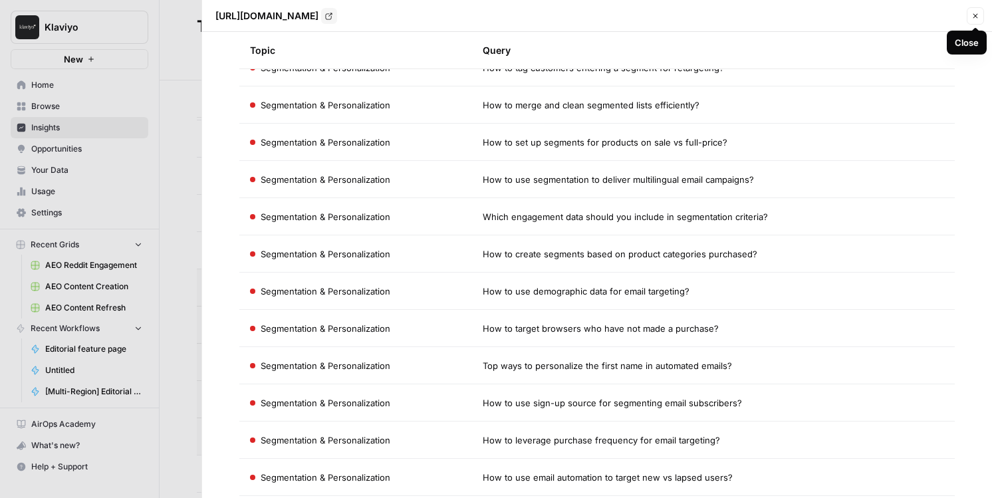
click at [978, 15] on icon "button" at bounding box center [976, 16] width 8 height 8
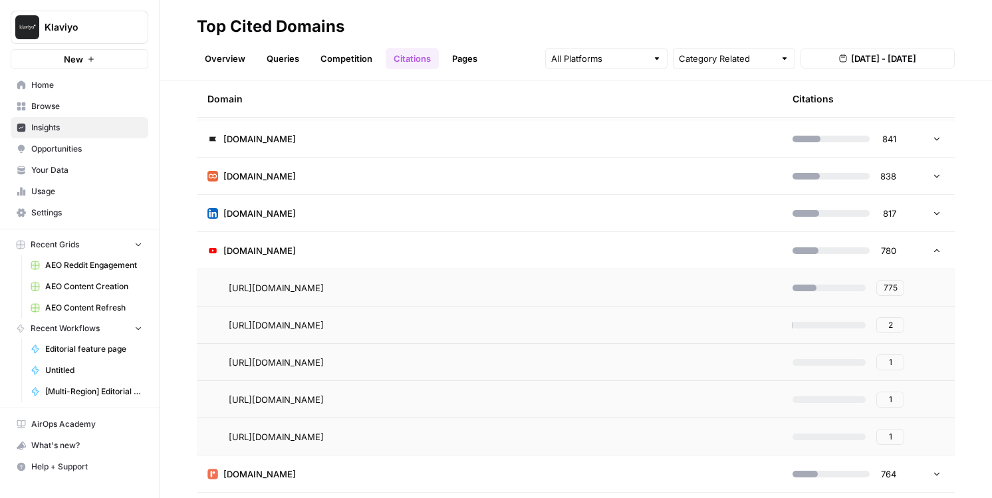
click at [895, 282] on span "775" at bounding box center [891, 288] width 14 height 12
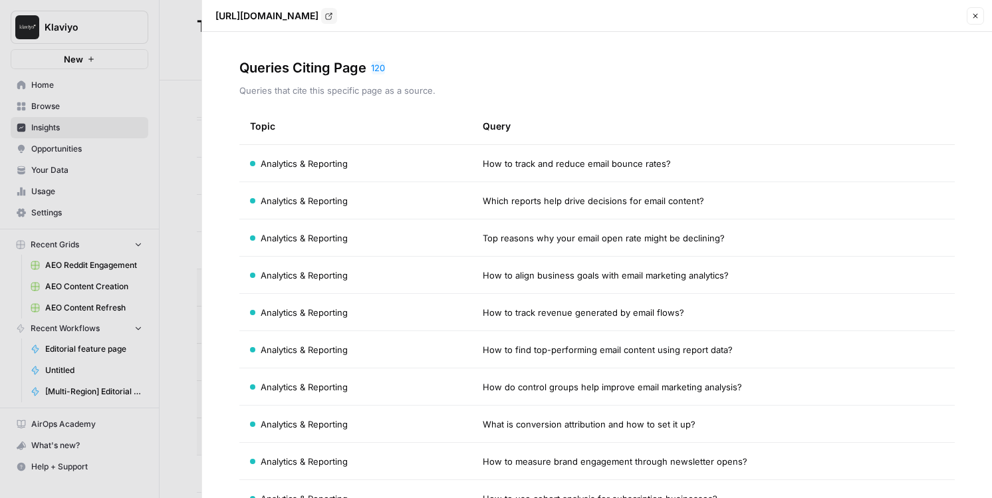
click at [974, 15] on icon "button" at bounding box center [976, 16] width 8 height 8
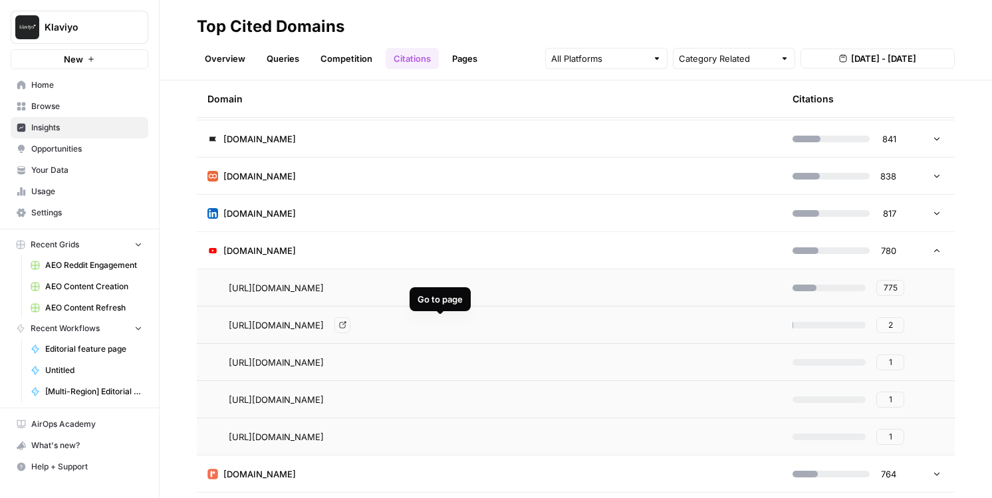
click at [347, 327] on icon "Go to page https://www.youtube.com/shorts/pb5V6ncEf78" at bounding box center [342, 324] width 7 height 7
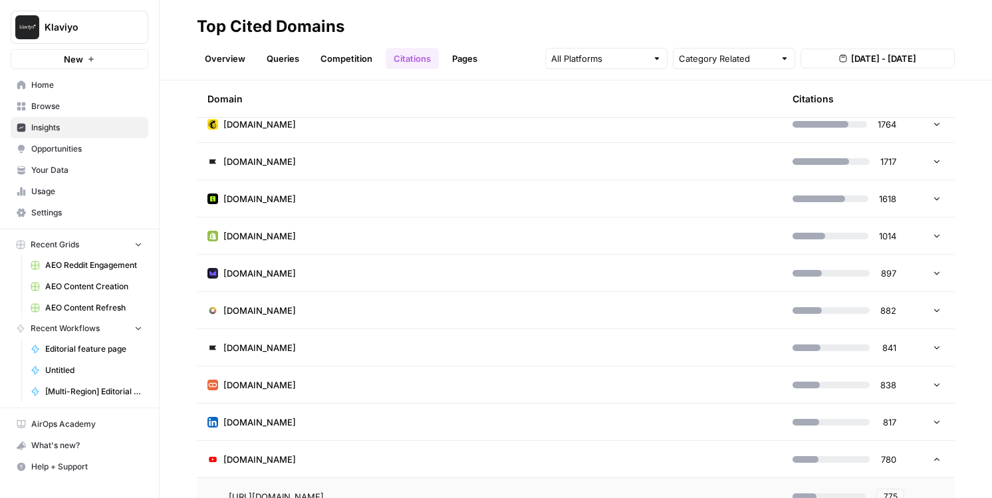
scroll to position [77, 0]
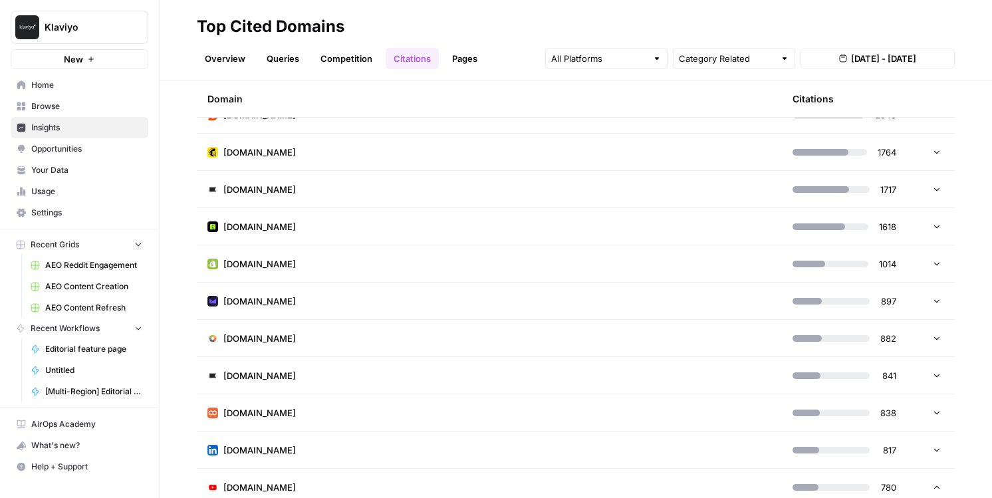
click at [927, 452] on div at bounding box center [934, 450] width 16 height 9
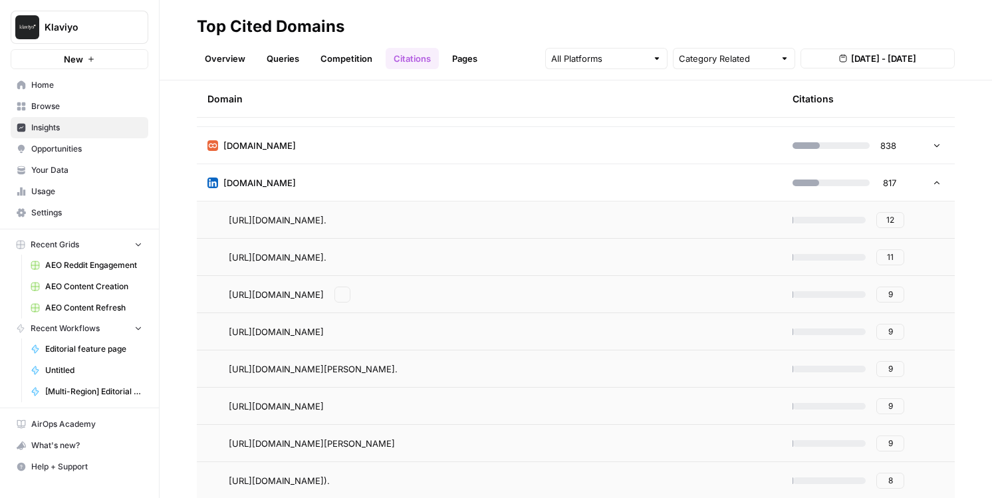
scroll to position [353, 0]
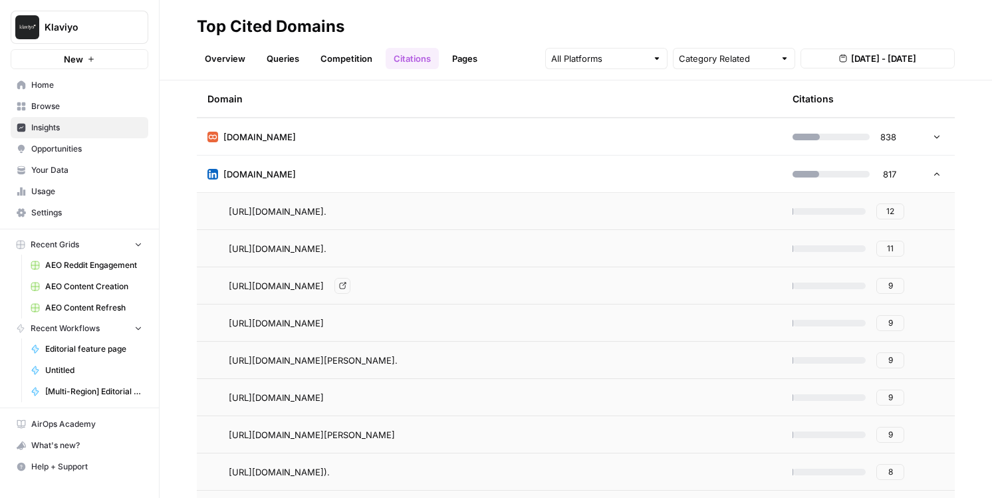
click at [351, 287] on link "Go to page" at bounding box center [343, 286] width 16 height 16
click at [935, 173] on icon at bounding box center [937, 174] width 9 height 9
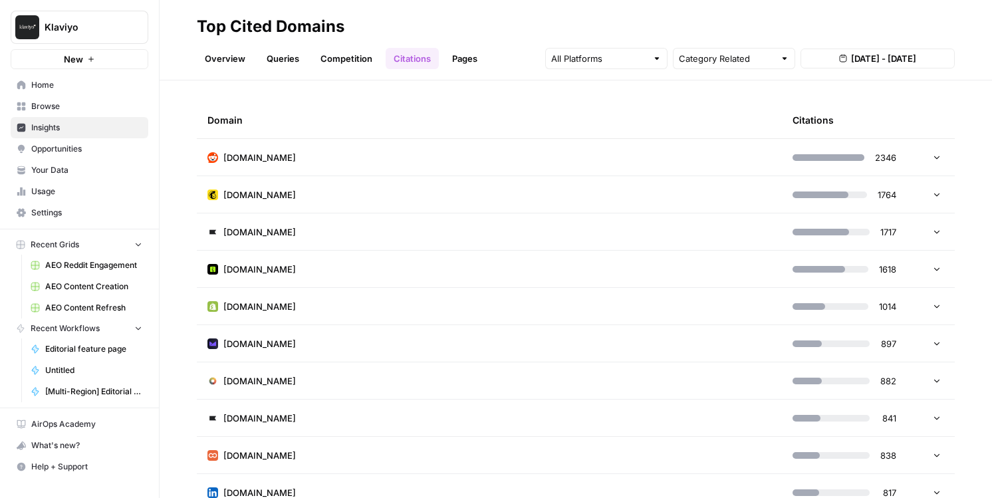
scroll to position [27, 0]
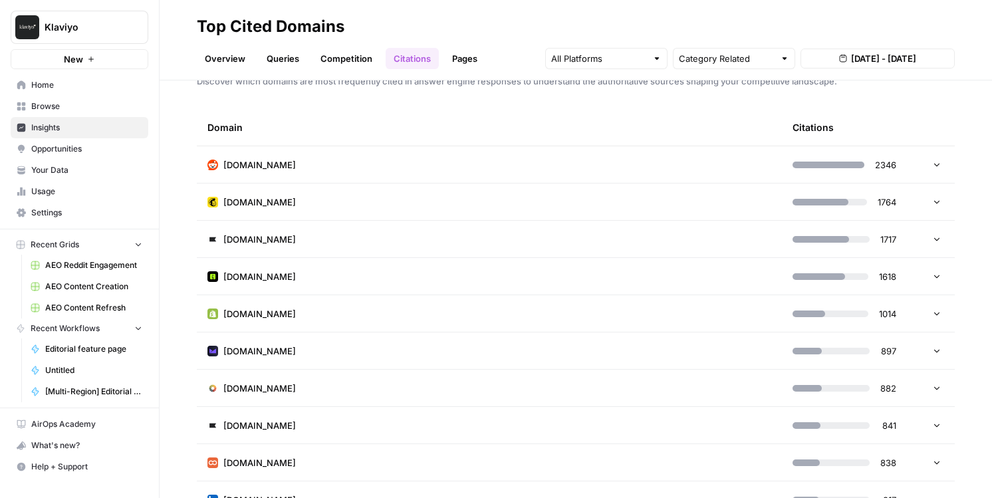
click at [941, 239] on td at bounding box center [935, 239] width 40 height 37
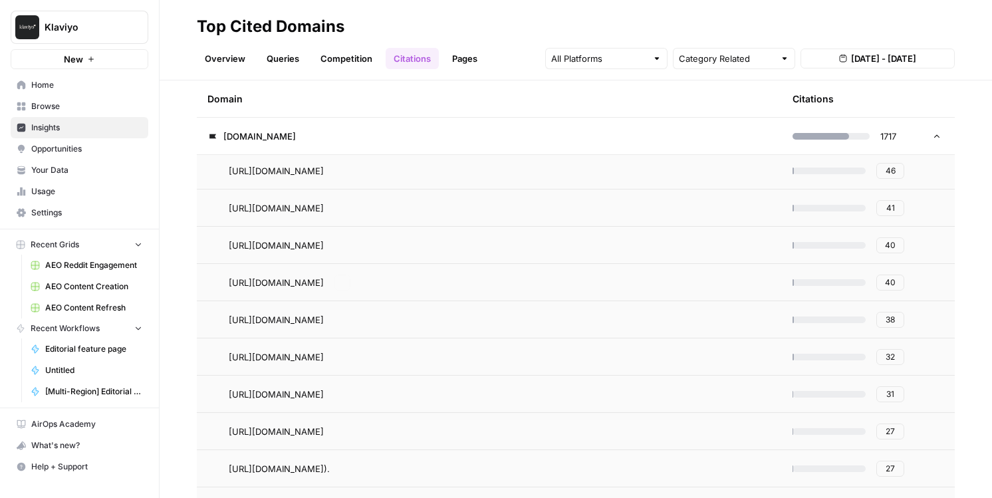
scroll to position [132, 0]
click at [941, 128] on td at bounding box center [935, 136] width 40 height 37
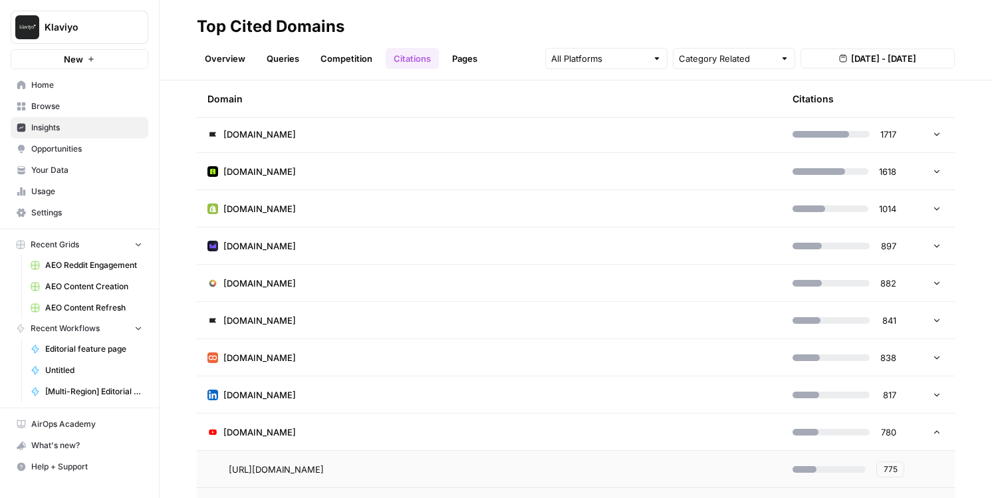
scroll to position [0, 0]
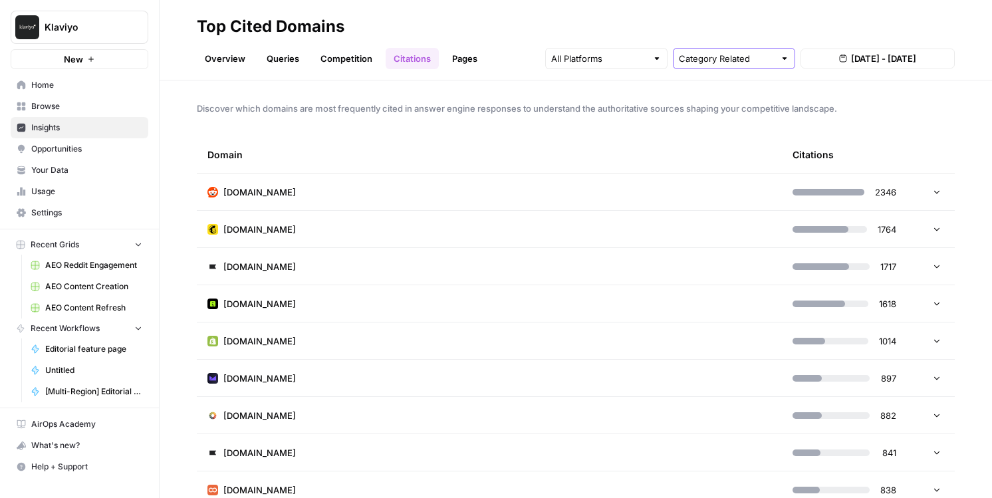
click at [718, 53] on input "text" at bounding box center [727, 58] width 96 height 13
click at [708, 104] on span "Brand Related" at bounding box center [731, 108] width 94 height 13
type input "Brand Related"
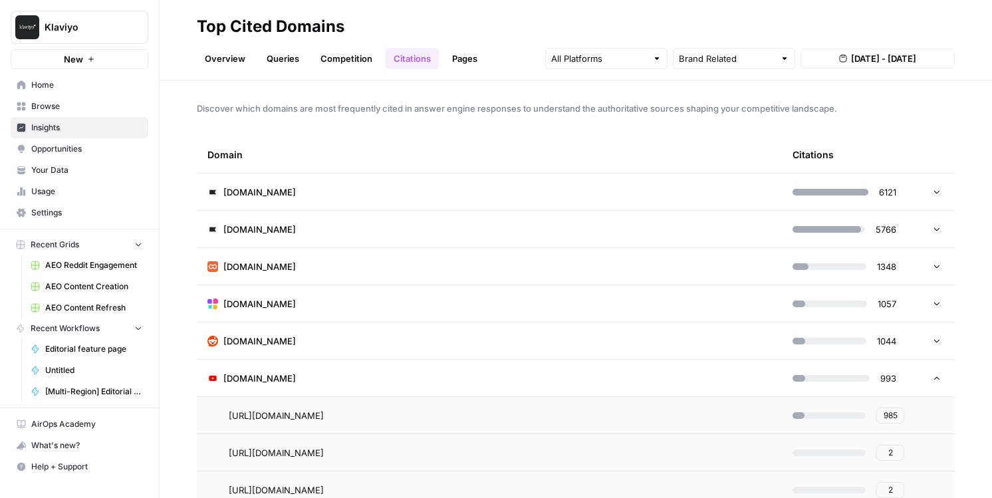
click at [939, 382] on icon at bounding box center [937, 378] width 9 height 9
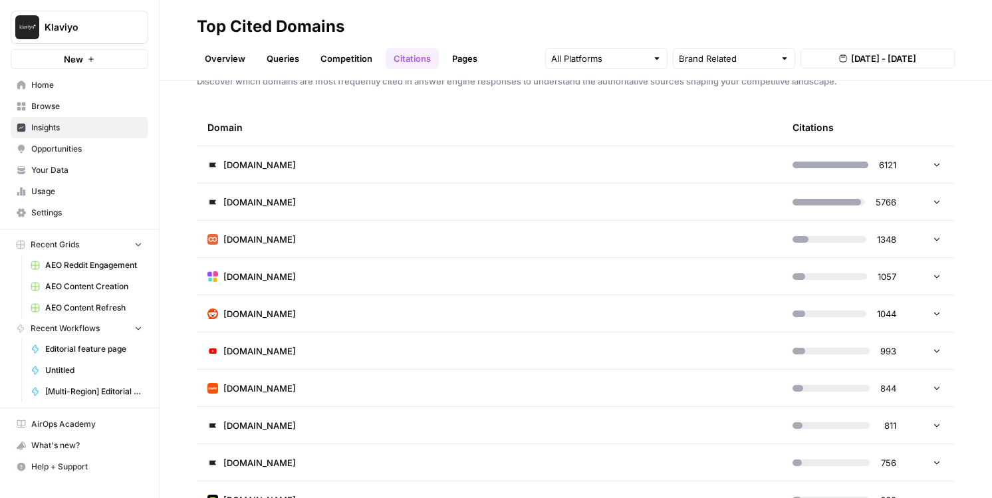
scroll to position [34, 0]
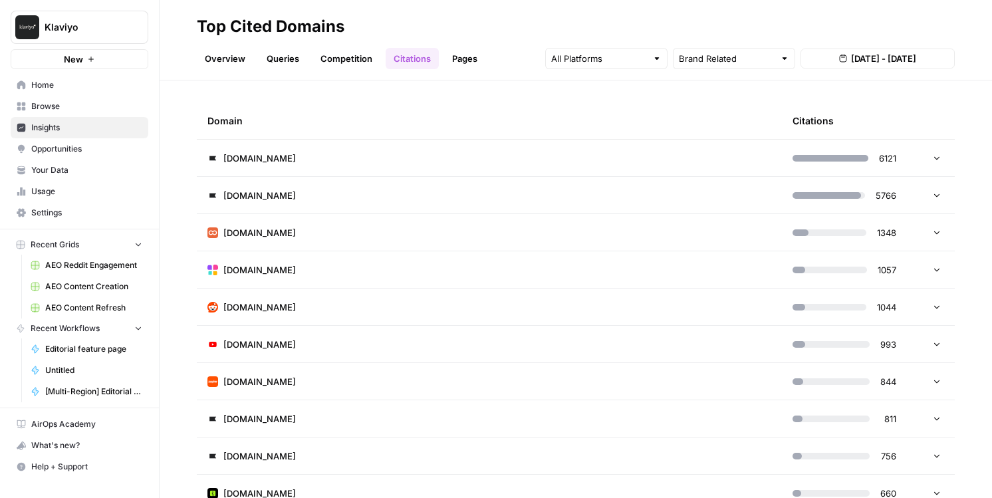
click at [930, 270] on div at bounding box center [934, 269] width 16 height 9
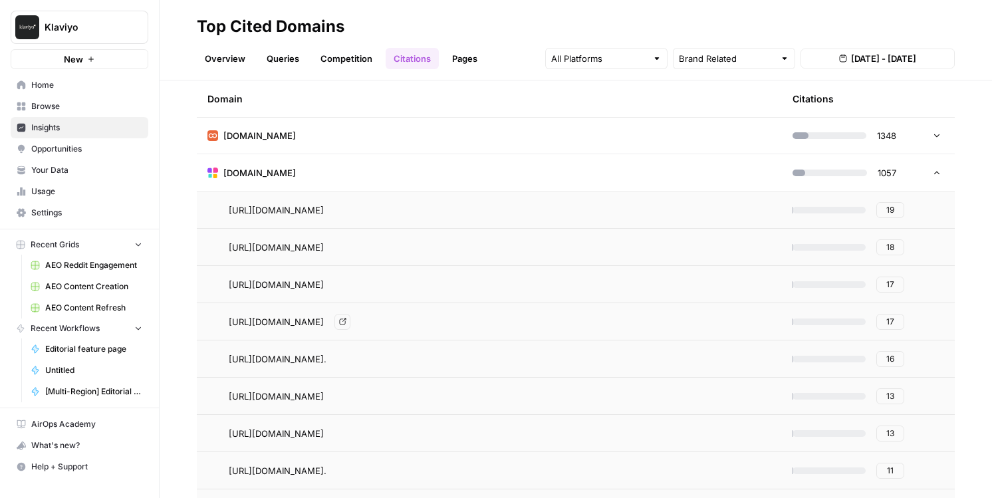
scroll to position [160, 0]
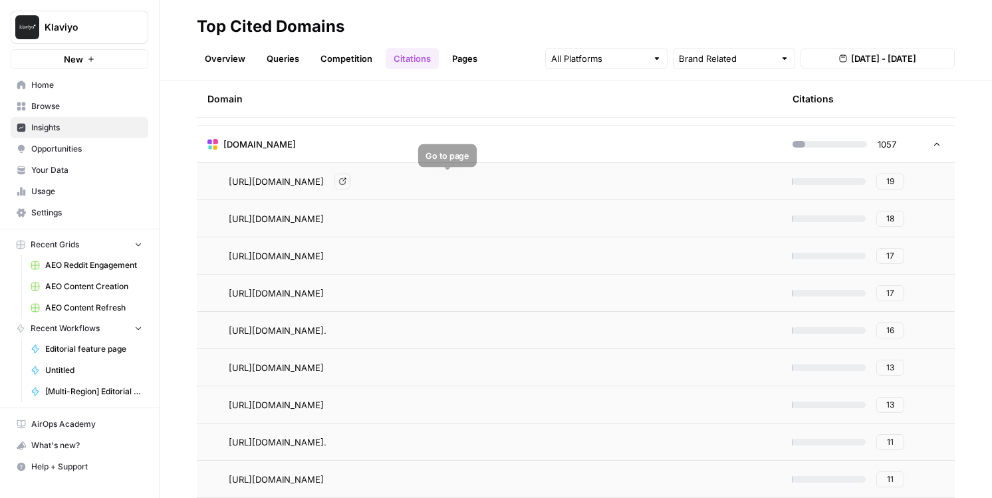
click at [347, 178] on icon "Go to page https://www.nudgify.com/klaviyo-vs-sendinblue/" at bounding box center [342, 181] width 7 height 7
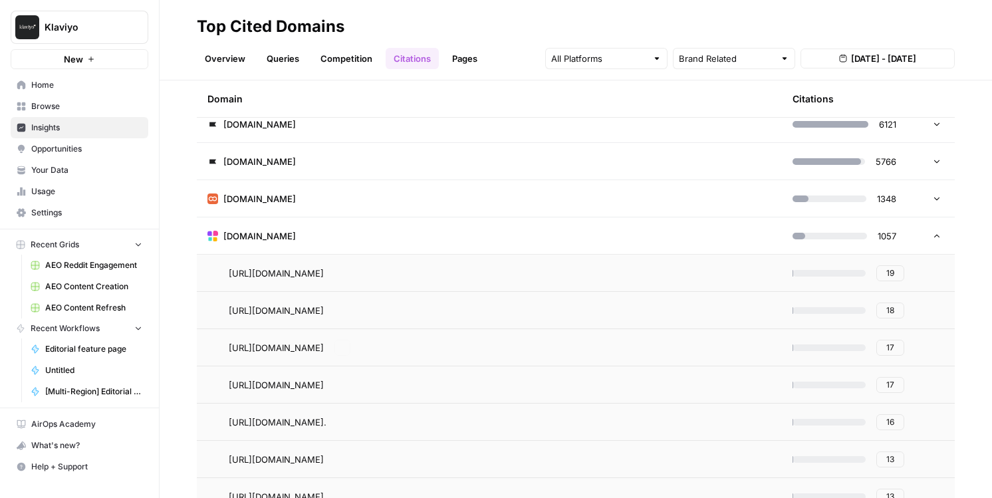
scroll to position [0, 0]
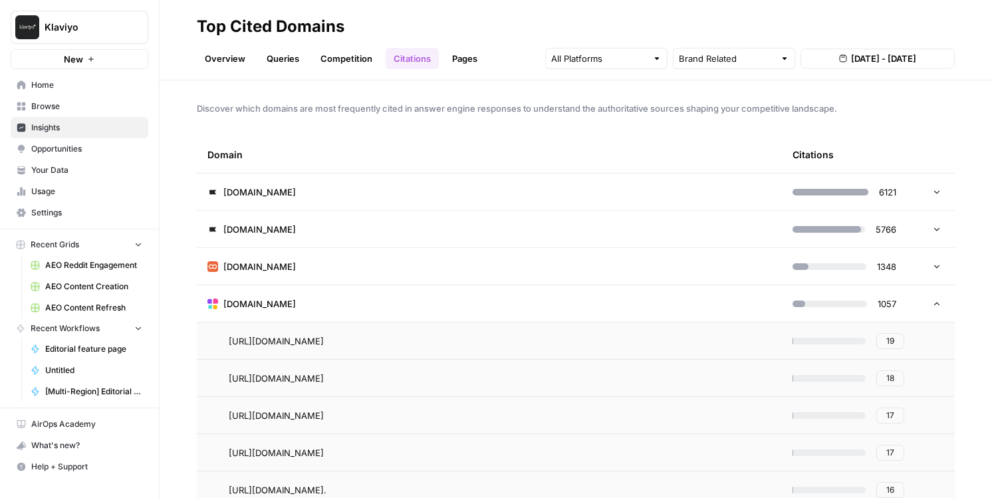
click at [522, 296] on td "[DOMAIN_NAME]" at bounding box center [489, 303] width 585 height 37
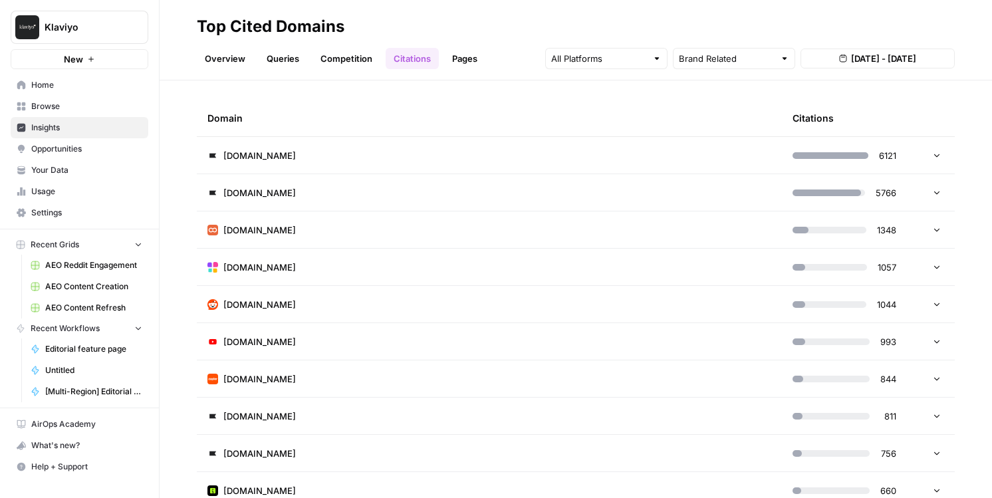
scroll to position [82, 0]
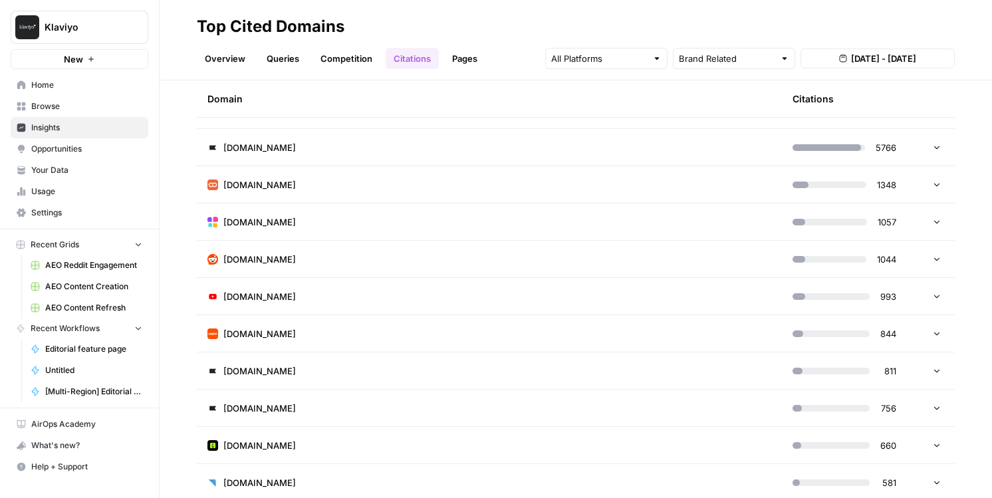
click at [525, 318] on td "[DOMAIN_NAME]" at bounding box center [489, 333] width 585 height 37
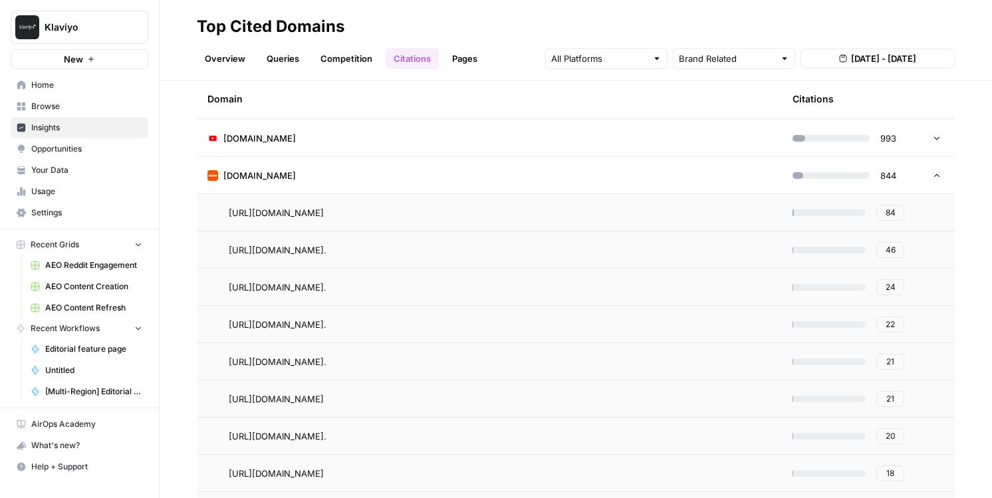
scroll to position [225, 0]
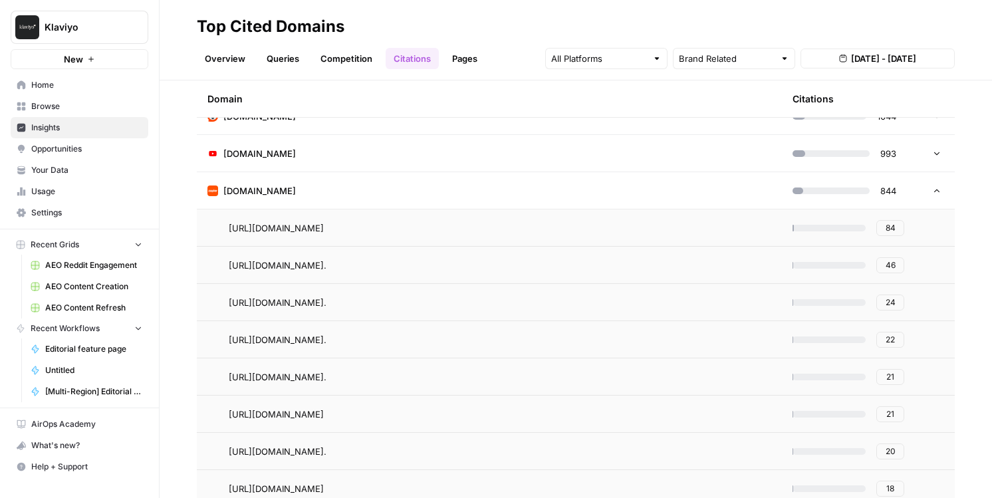
click at [519, 189] on td "[DOMAIN_NAME]" at bounding box center [489, 190] width 585 height 37
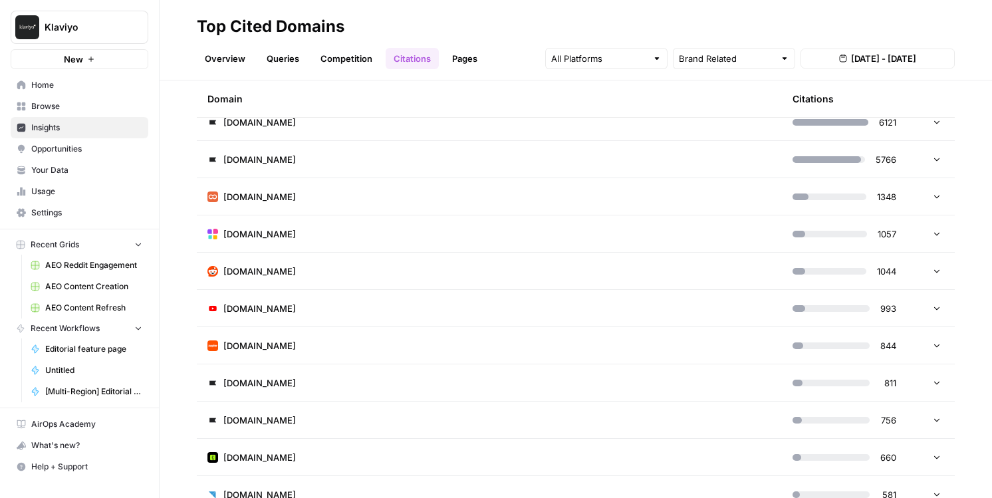
scroll to position [74, 0]
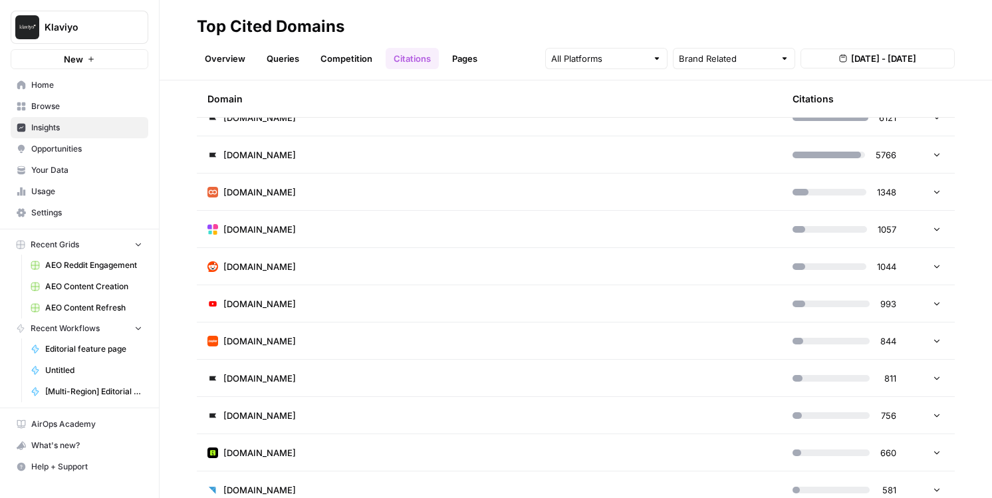
click at [96, 144] on span "Opportunities" at bounding box center [86, 149] width 111 height 12
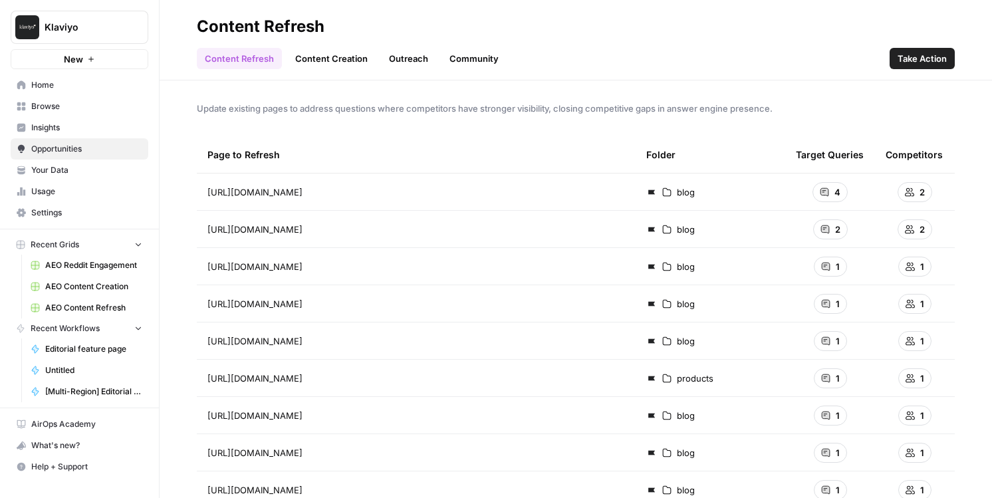
click at [313, 61] on link "Content Creation" at bounding box center [331, 58] width 88 height 21
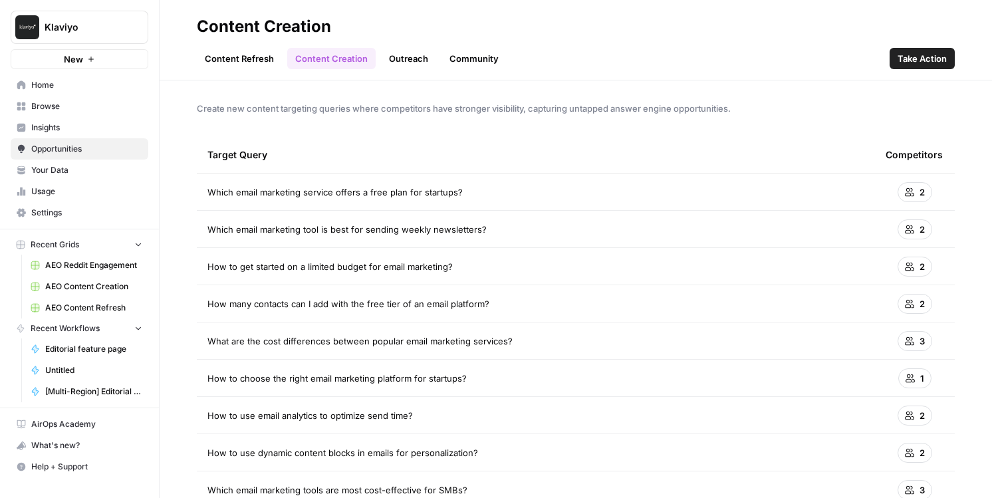
click at [423, 66] on link "Outreach" at bounding box center [408, 58] width 55 height 21
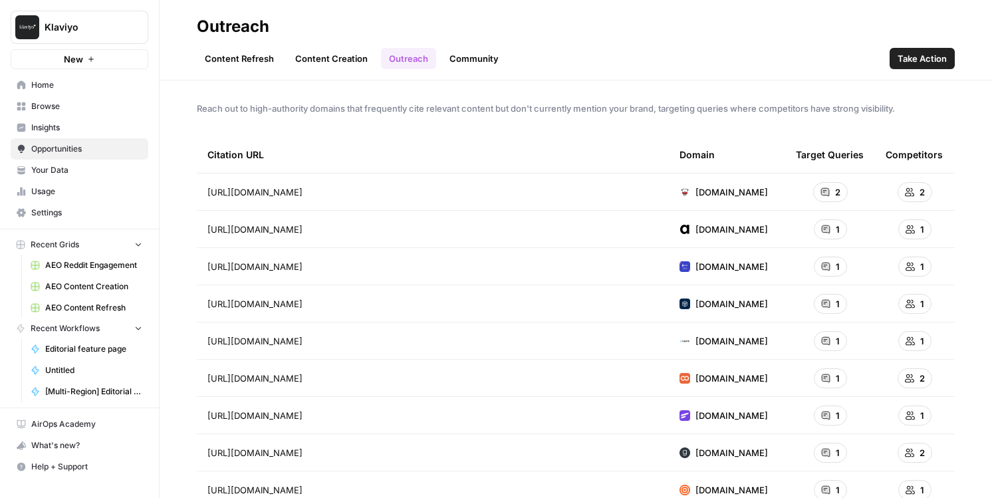
click at [491, 65] on link "Community" at bounding box center [474, 58] width 65 height 21
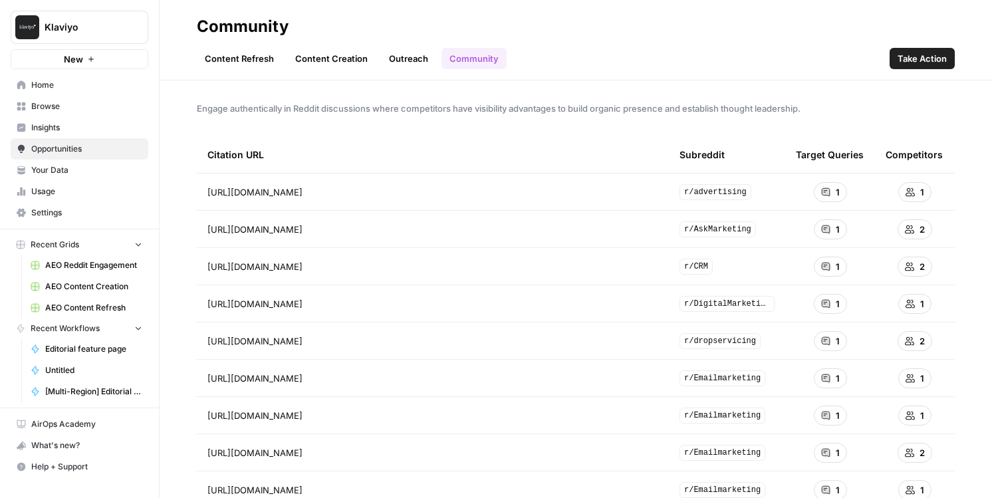
click at [413, 61] on link "Outreach" at bounding box center [408, 58] width 55 height 21
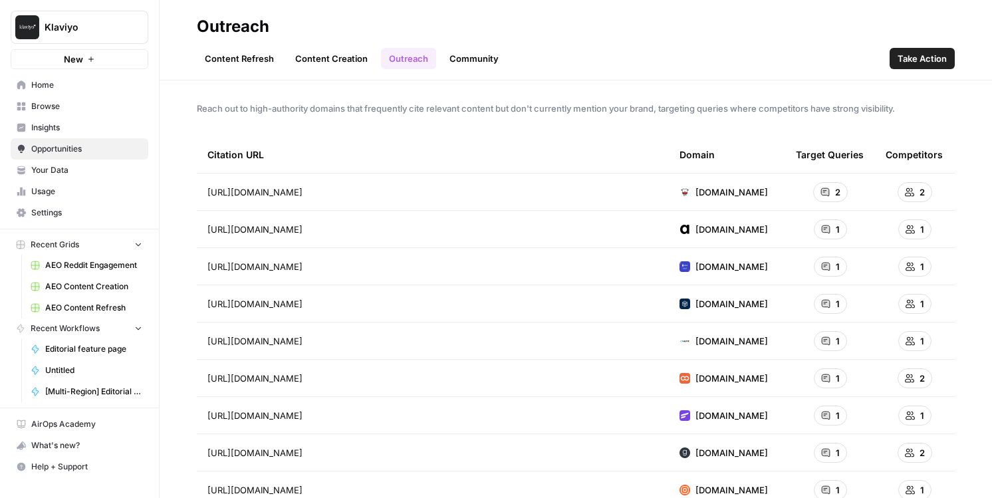
click at [906, 61] on span "Take Action" at bounding box center [922, 58] width 49 height 13
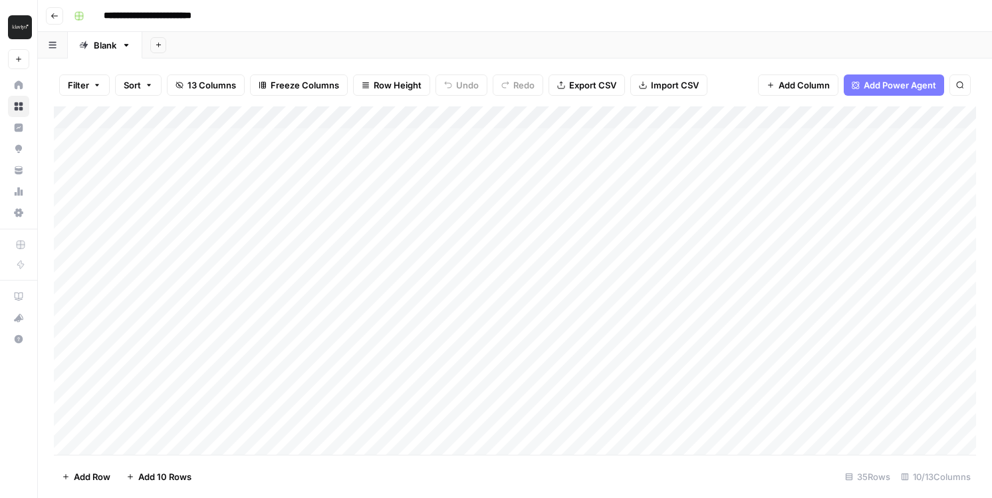
click at [53, 17] on icon "button" at bounding box center [55, 16] width 8 height 8
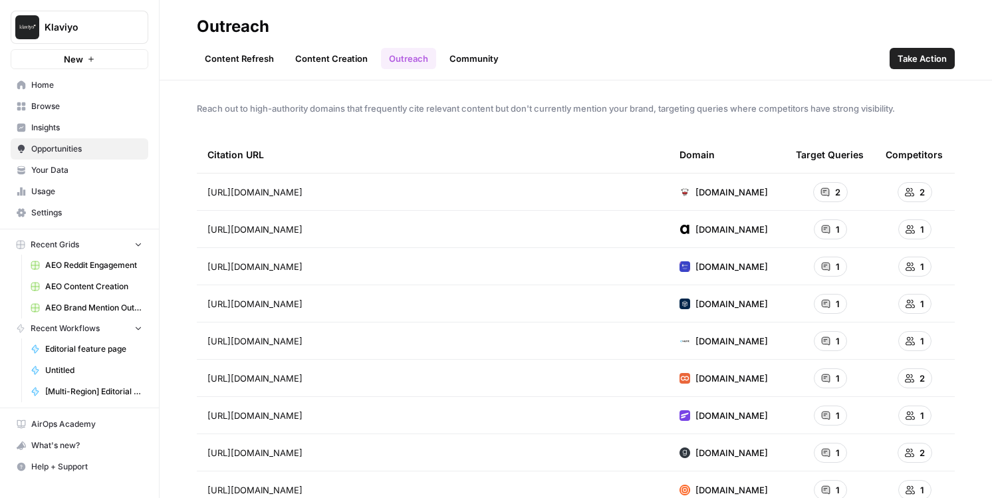
click at [65, 125] on span "Insights" at bounding box center [86, 128] width 111 height 12
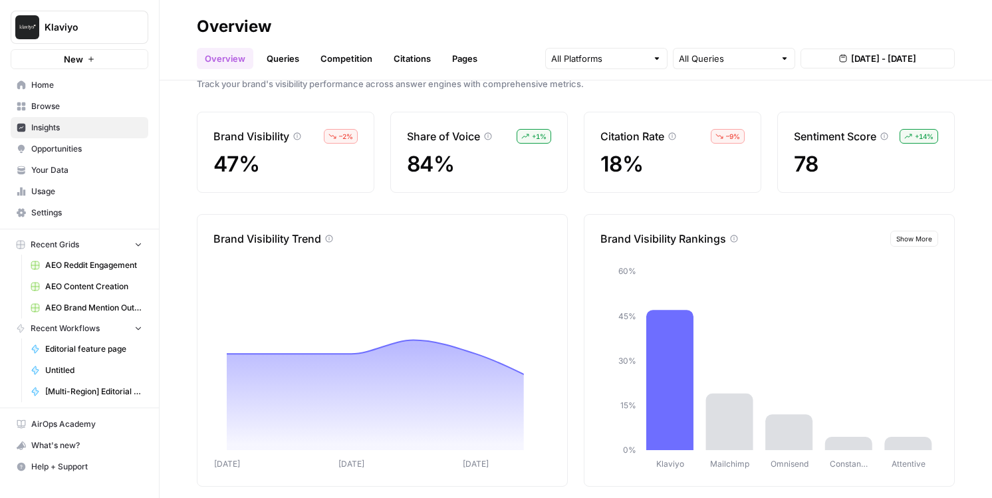
scroll to position [25, 0]
click at [923, 237] on span "Show More" at bounding box center [915, 238] width 36 height 11
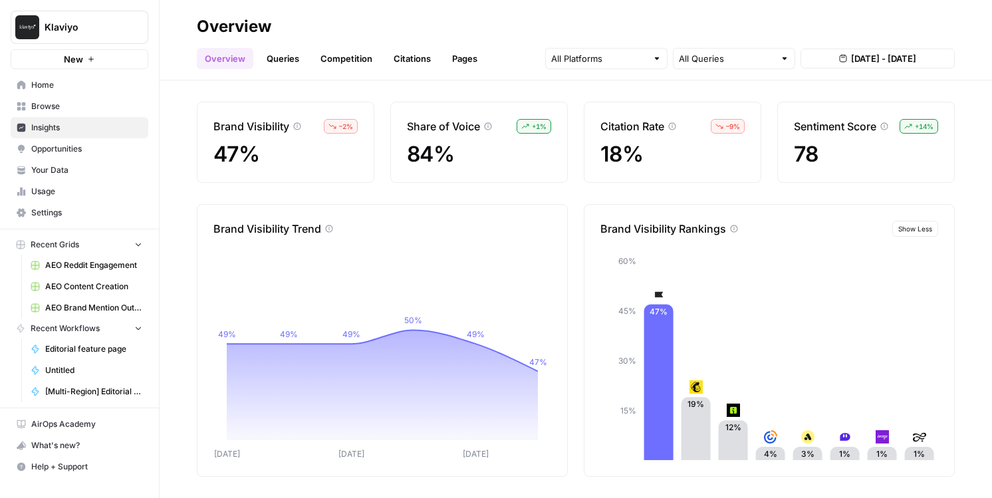
scroll to position [0, 0]
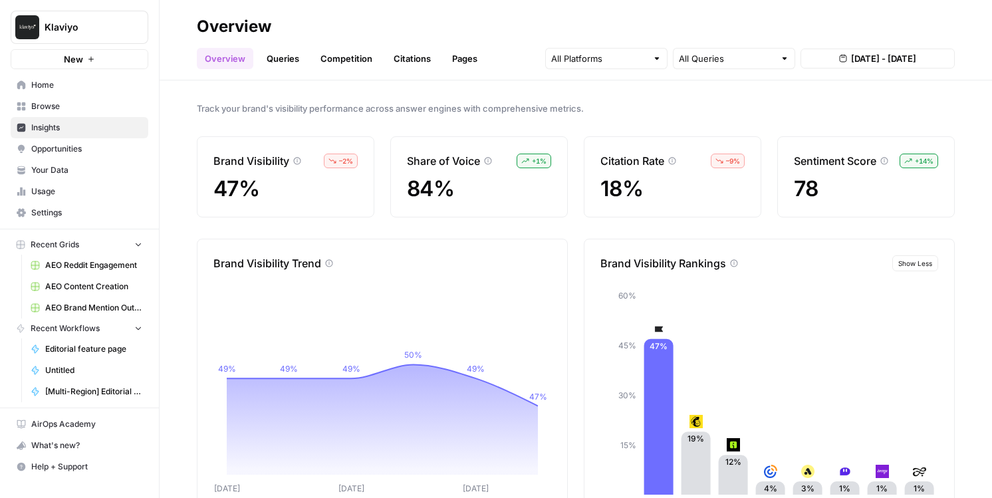
click at [84, 143] on span "Opportunities" at bounding box center [86, 149] width 111 height 12
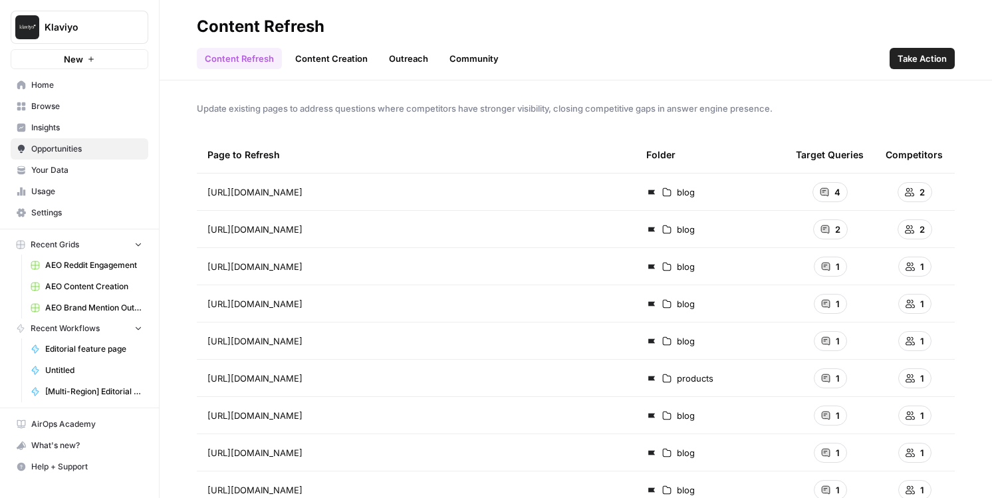
click at [469, 58] on link "Community" at bounding box center [474, 58] width 65 height 21
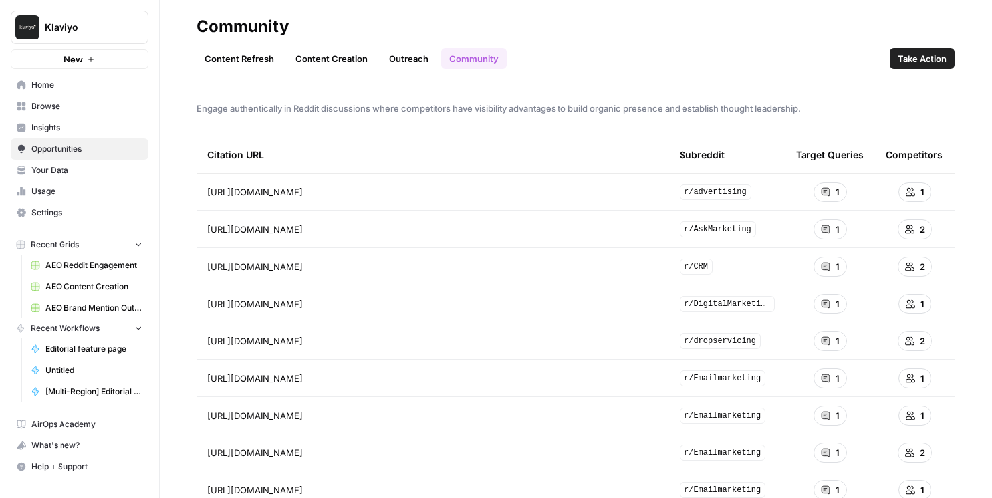
click at [395, 55] on link "Outreach" at bounding box center [408, 58] width 55 height 21
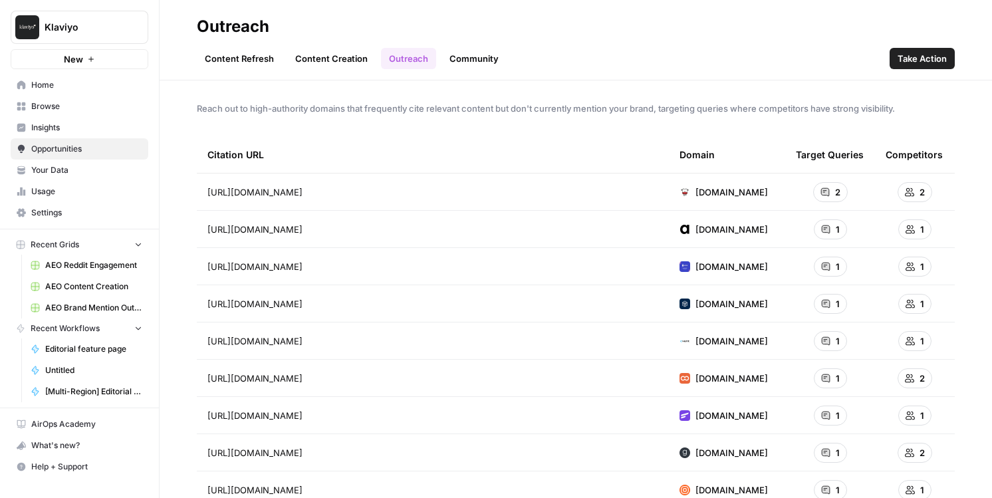
click at [339, 55] on link "Content Creation" at bounding box center [331, 58] width 88 height 21
